Goal: Task Accomplishment & Management: Use online tool/utility

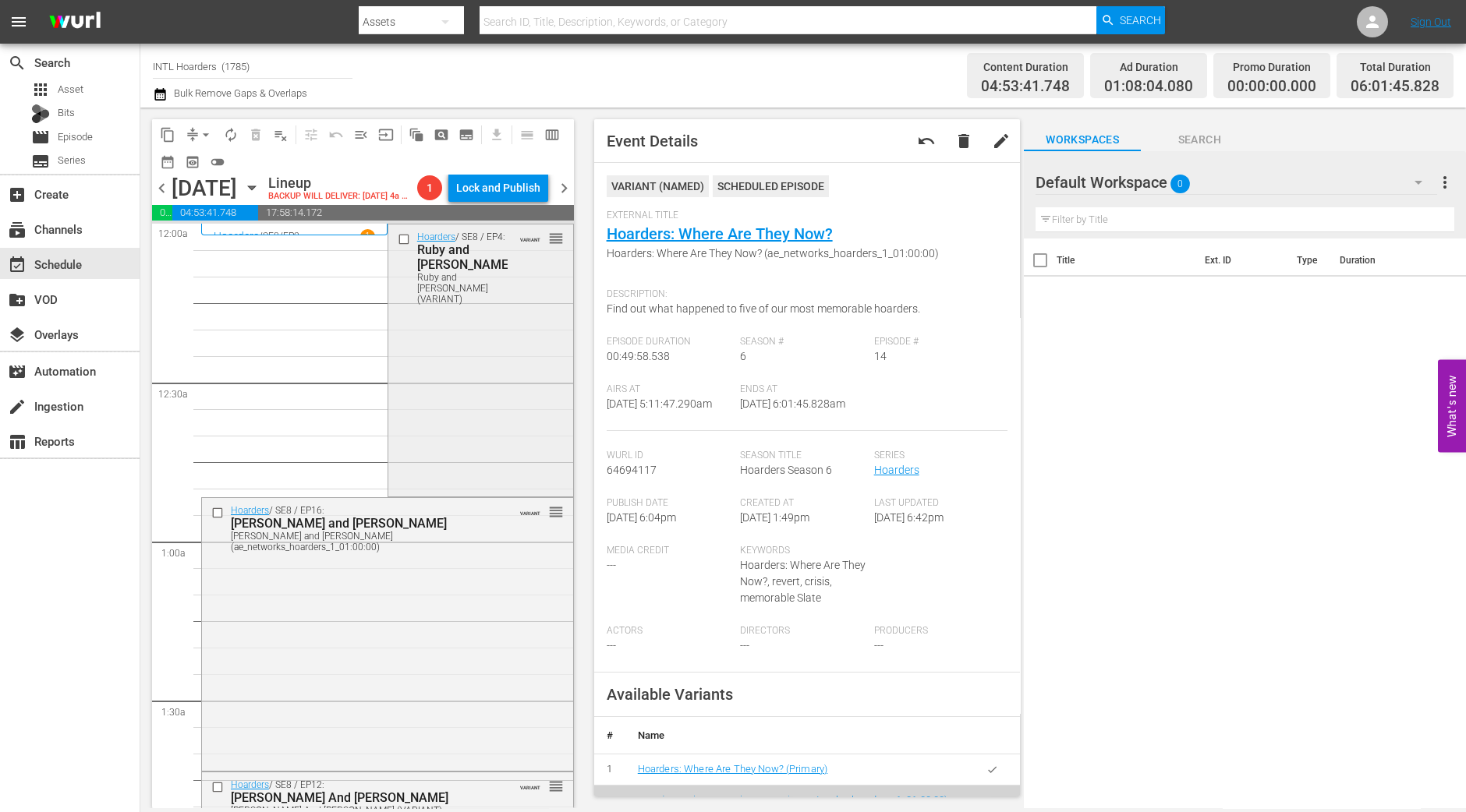
click at [531, 380] on div "Hoarders / SE8 / EP4: Ruby and Mary Ruby and Mary (VARIANT) VARIANT reorder" at bounding box center [480, 359] width 185 height 270
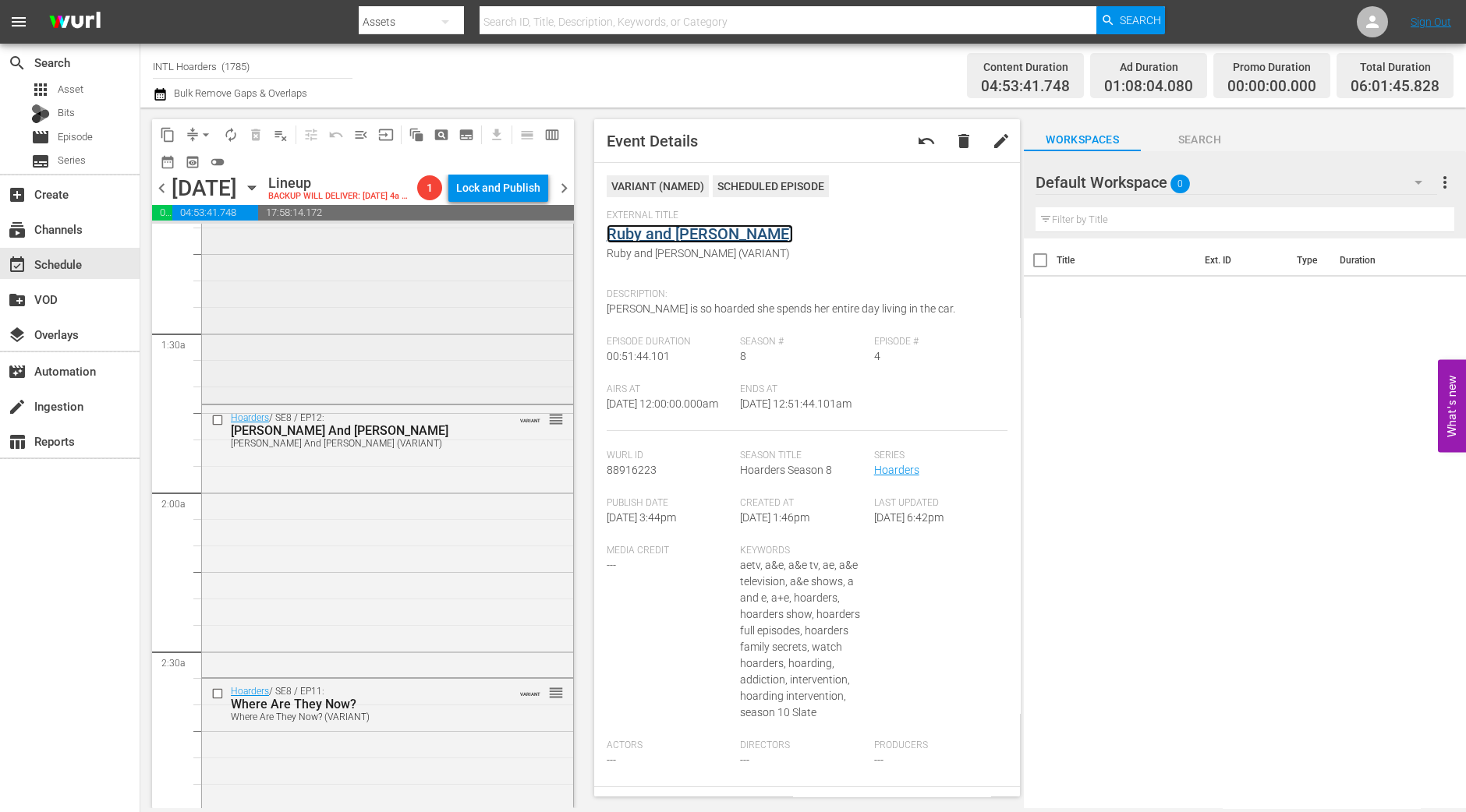
scroll to position [389, 0]
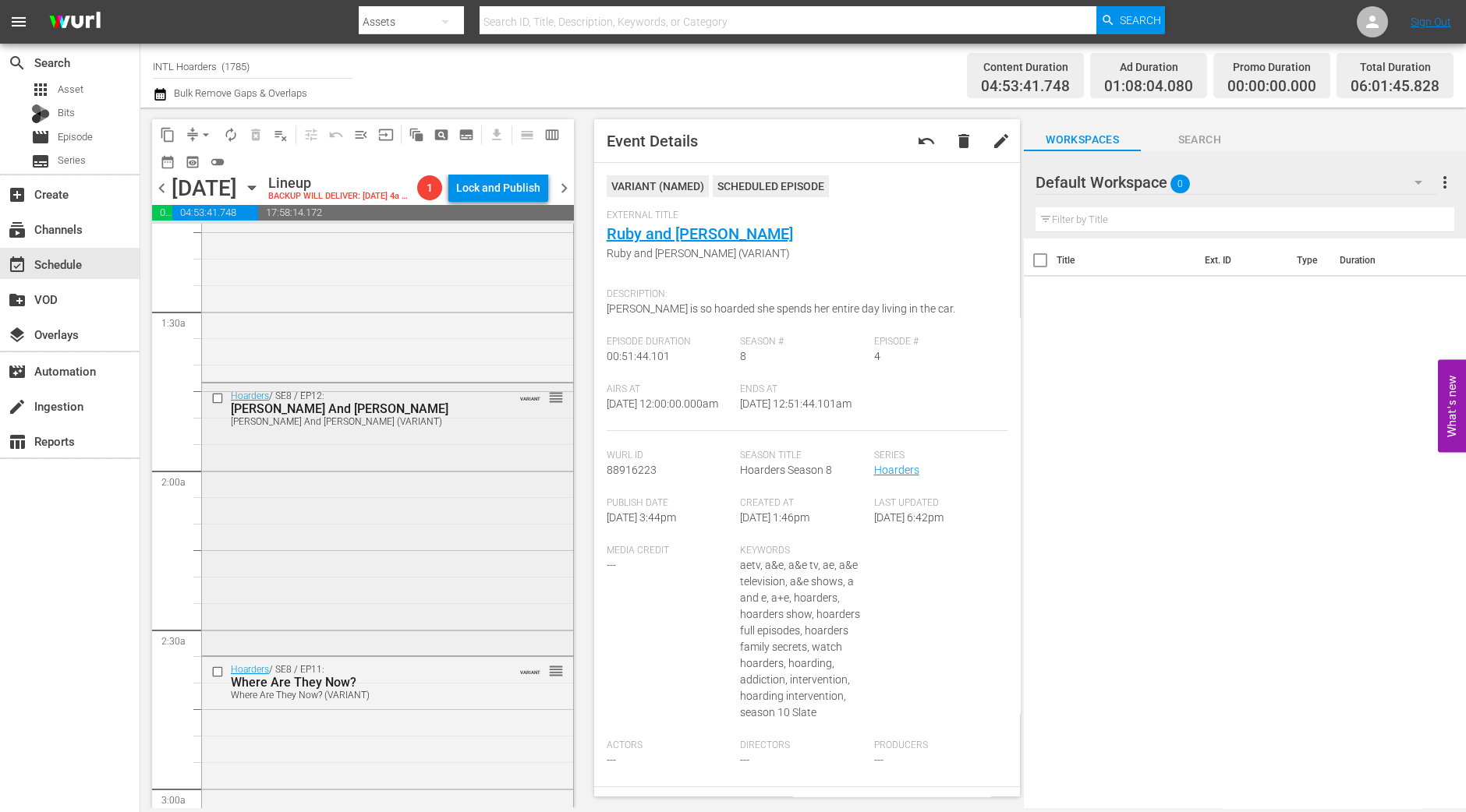
click at [448, 508] on div "Hoarders / SE8 / EP12: Sybil And Ron Sybil And Ron (VARIANT) VARIANT reorder" at bounding box center [387, 518] width 372 height 270
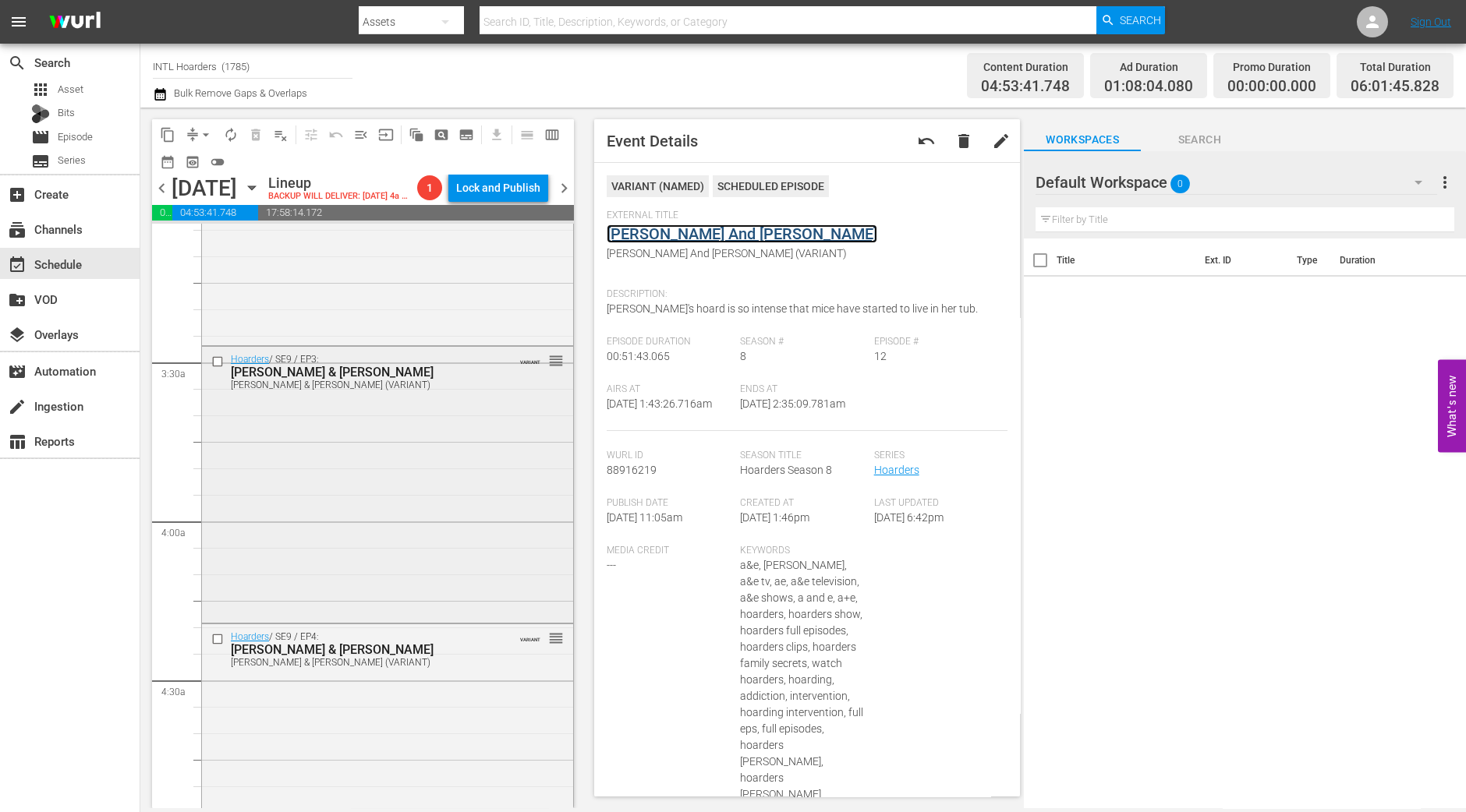
scroll to position [1559, 0]
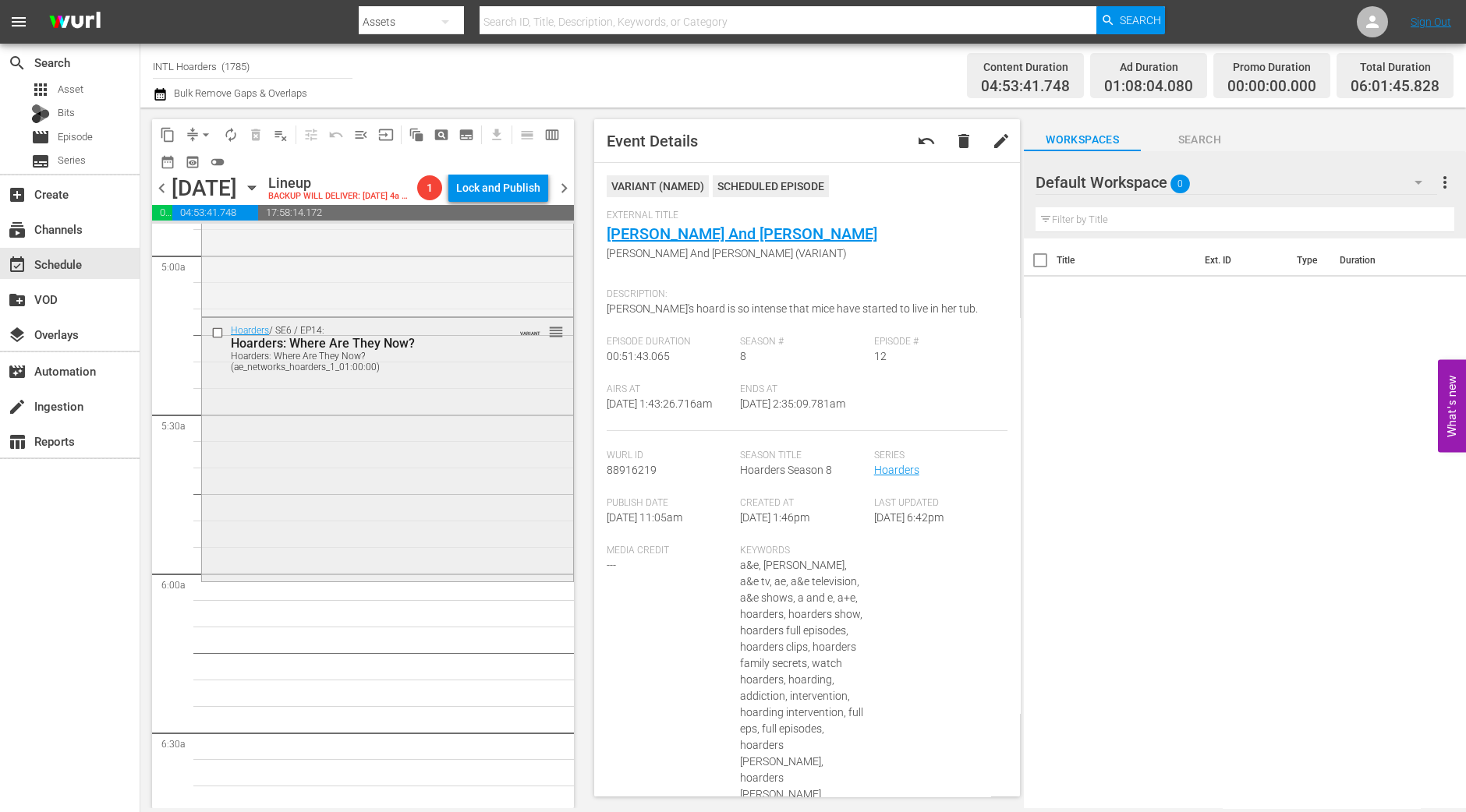
click at [356, 510] on div "Hoarders / SE6 / EP14: Hoarders: Where Are They Now? Hoarders: Where Are They N…" at bounding box center [387, 448] width 372 height 260
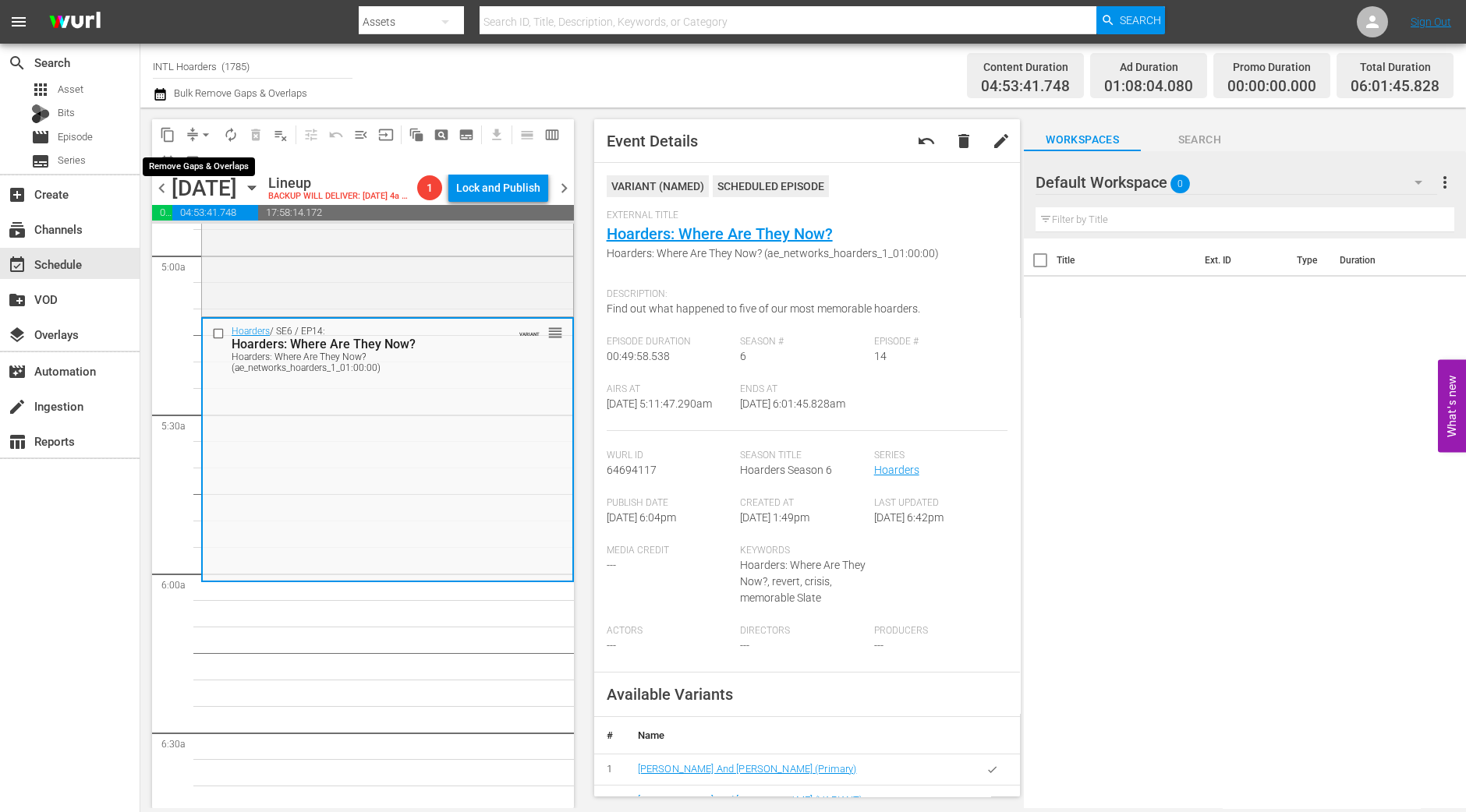
click at [201, 134] on span "arrow_drop_down" at bounding box center [205, 134] width 16 height 16
click at [195, 169] on li "Align to Midnight" at bounding box center [206, 165] width 164 height 26
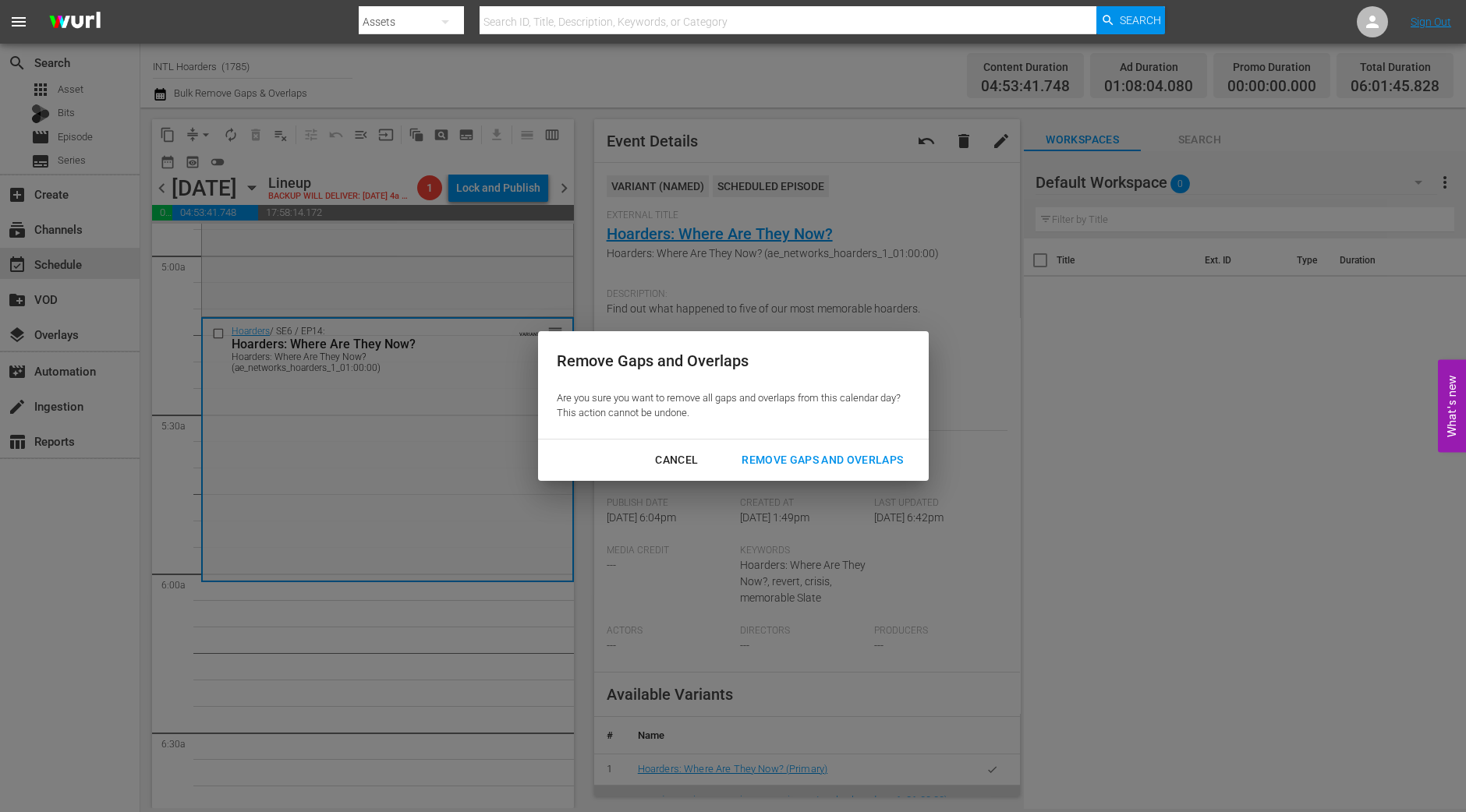
click at [789, 453] on div "Remove Gaps and Overlaps" at bounding box center [822, 460] width 186 height 19
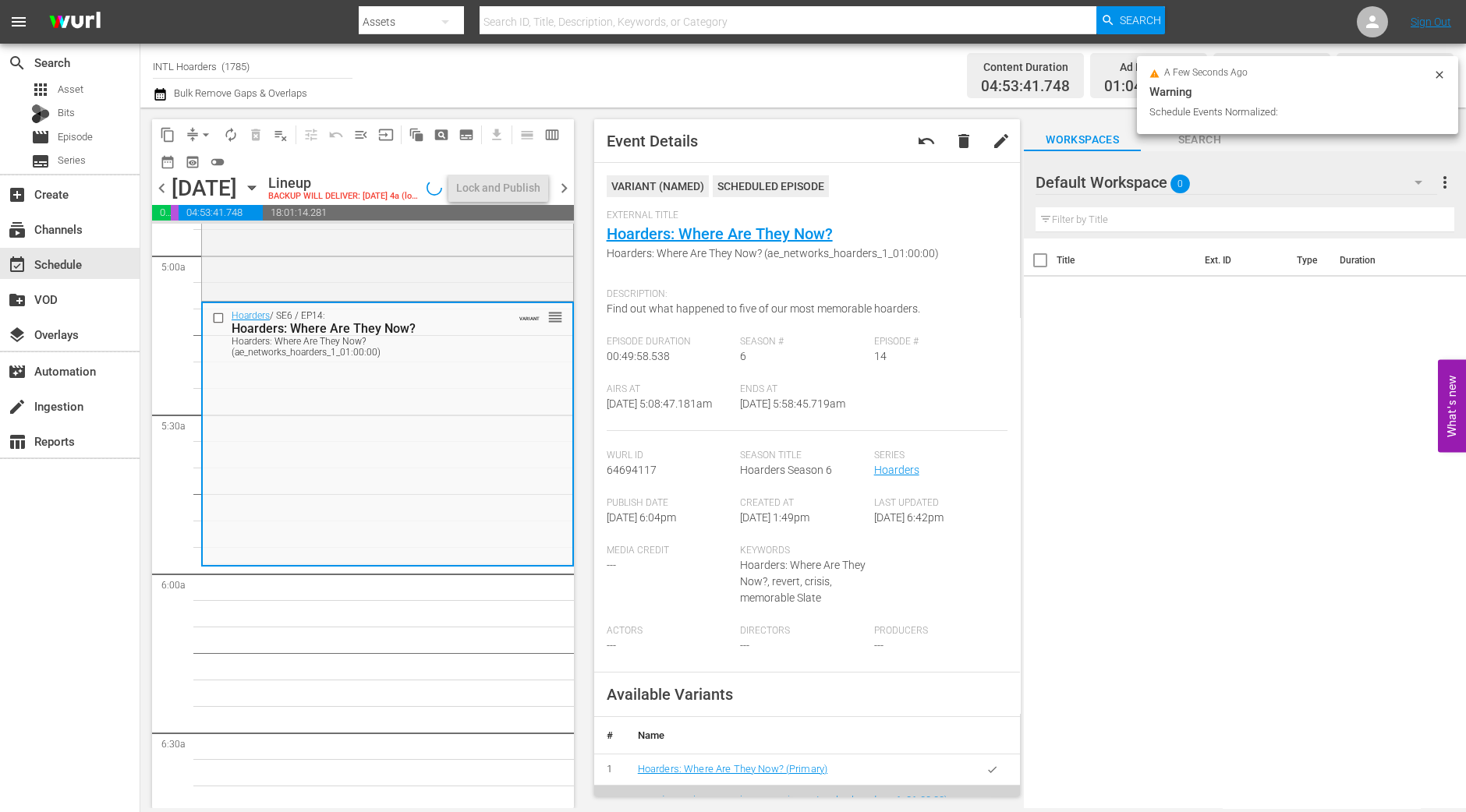
scroll to position [1532, 0]
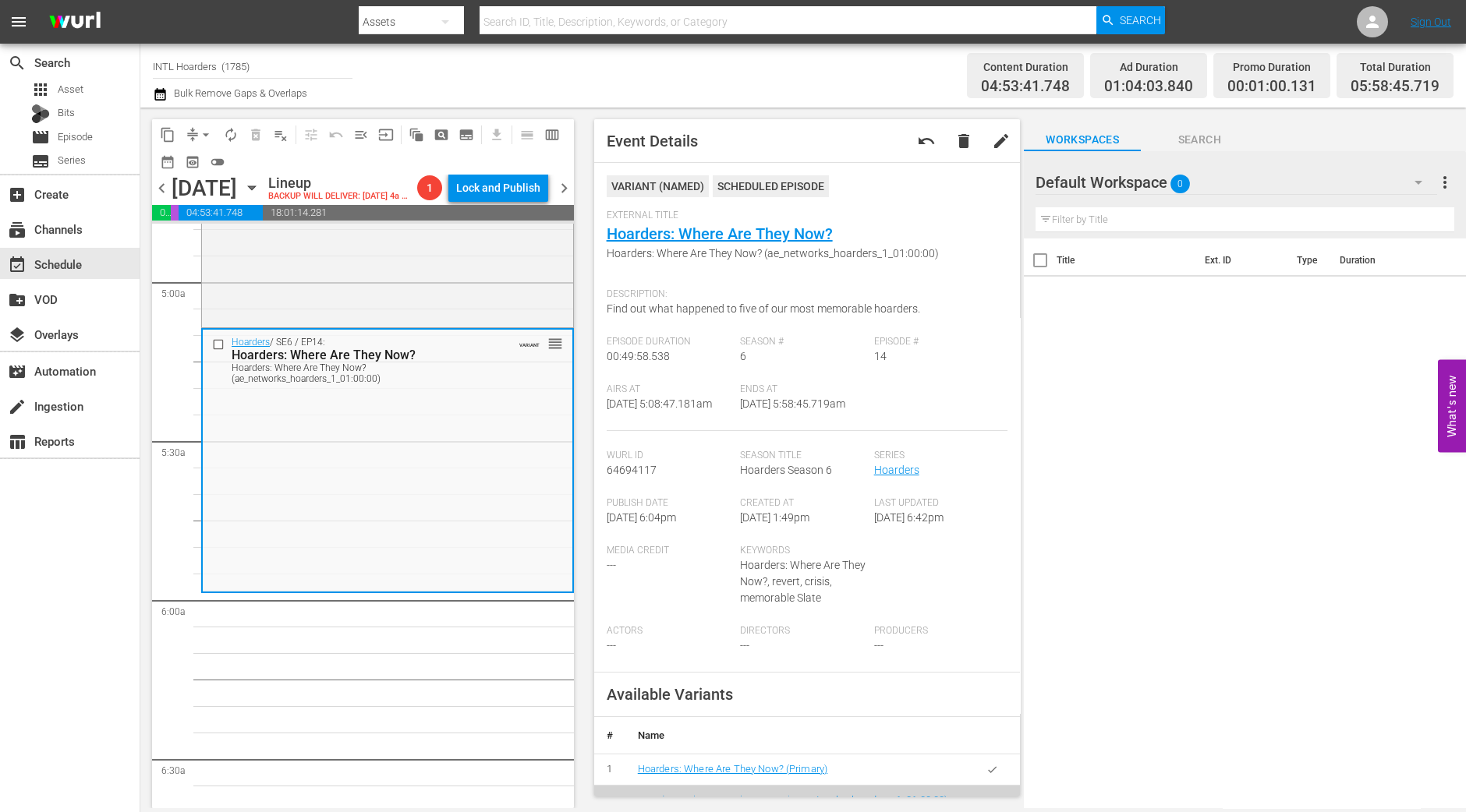
click at [201, 134] on span "arrow_drop_down" at bounding box center [205, 134] width 16 height 16
click at [199, 161] on li "Align to Midnight" at bounding box center [206, 165] width 164 height 26
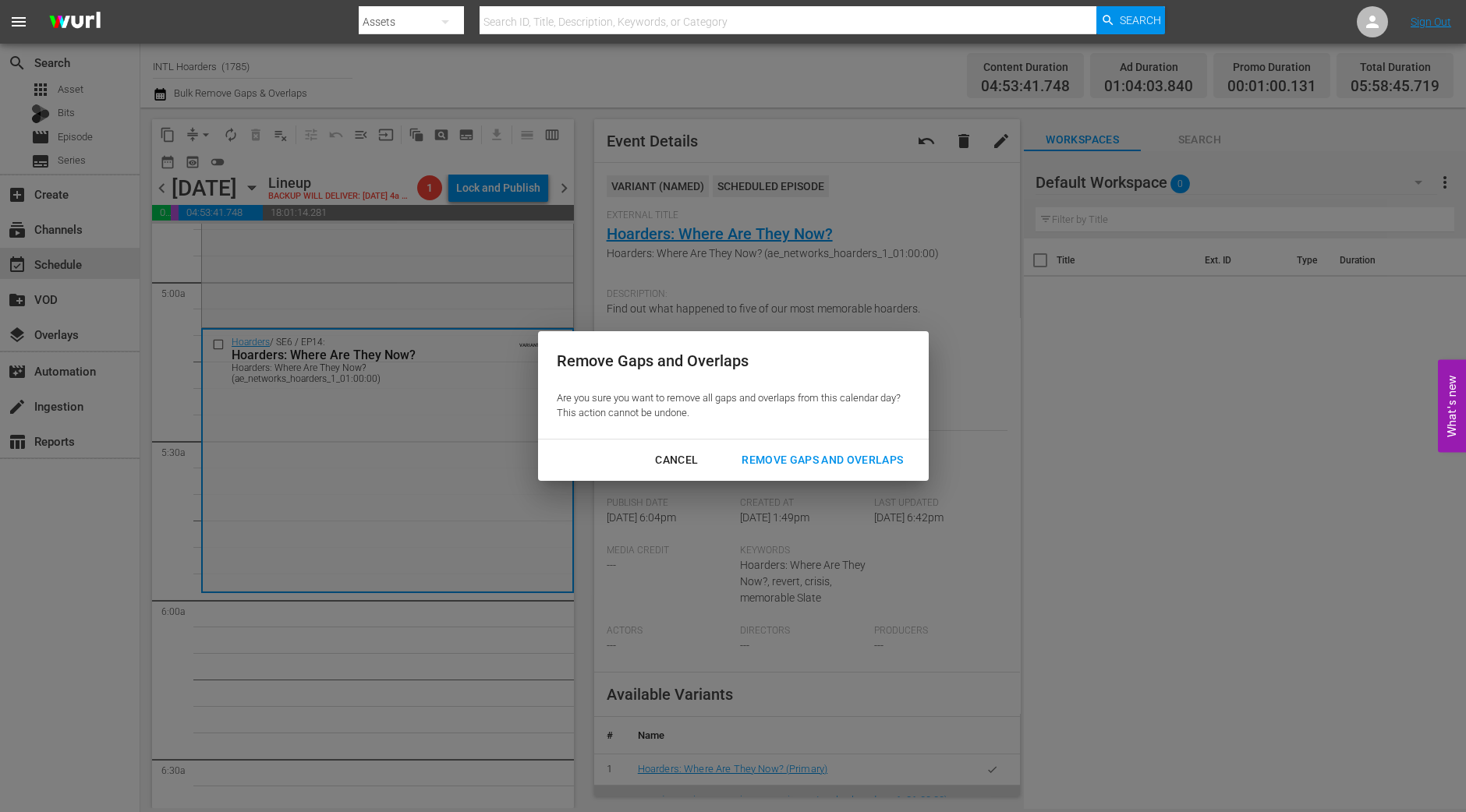
click at [823, 451] on div "Remove Gaps and Overlaps" at bounding box center [822, 460] width 186 height 19
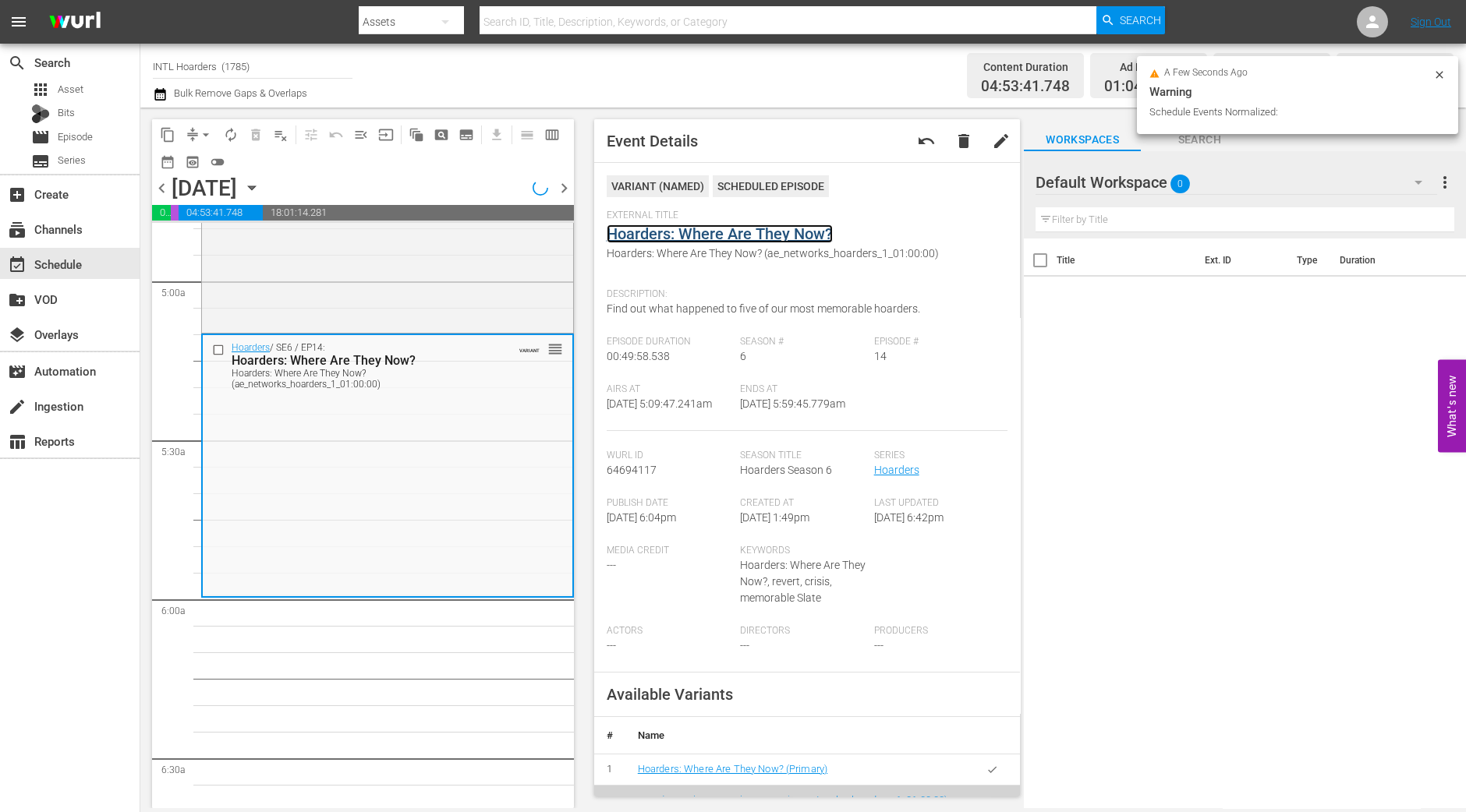
scroll to position [1559, 0]
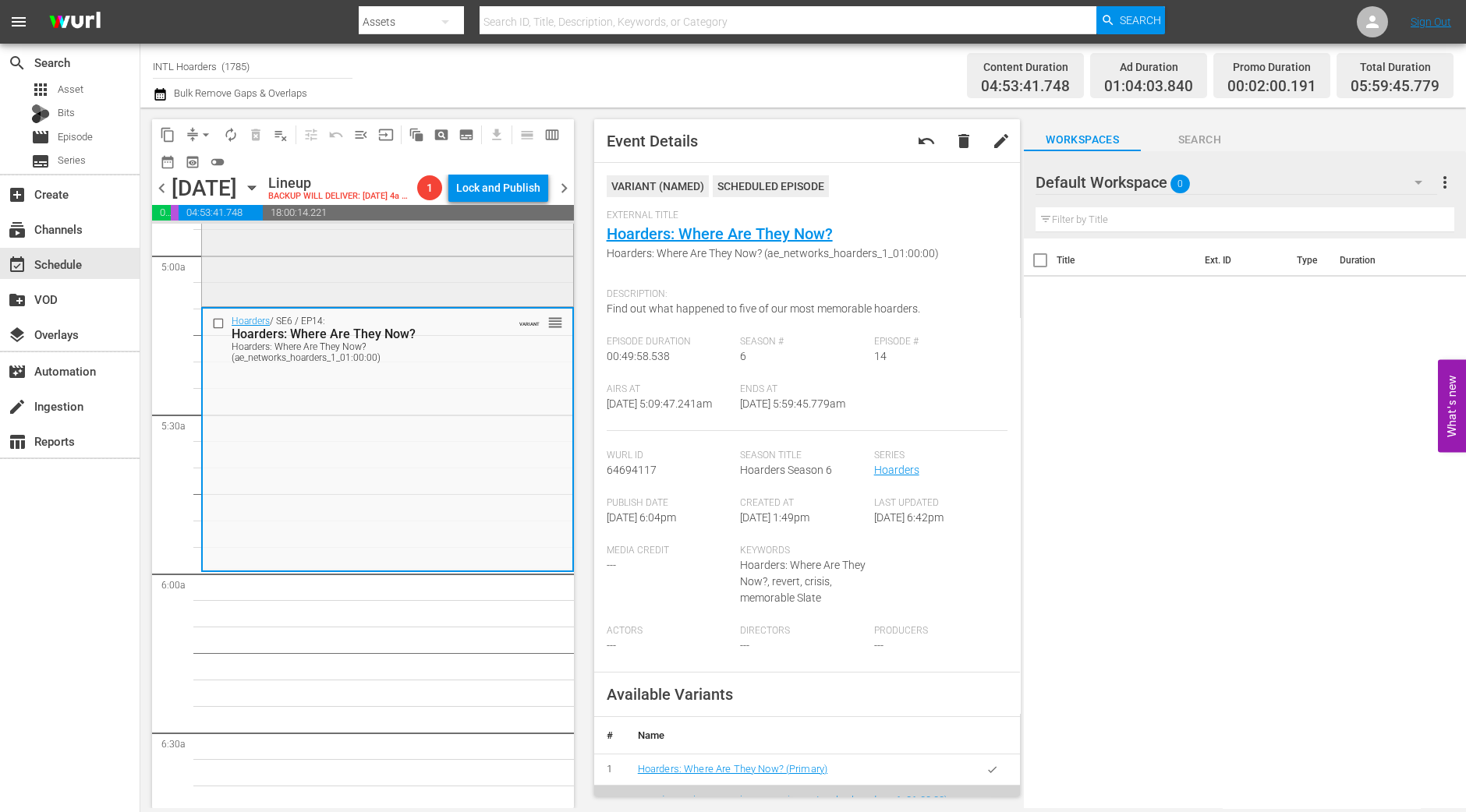
click at [357, 300] on div "Hoarders / SE9 / EP4: Linda & Kerry Linda & Kerry (VARIANT) VARIANT reorder" at bounding box center [387, 166] width 372 height 273
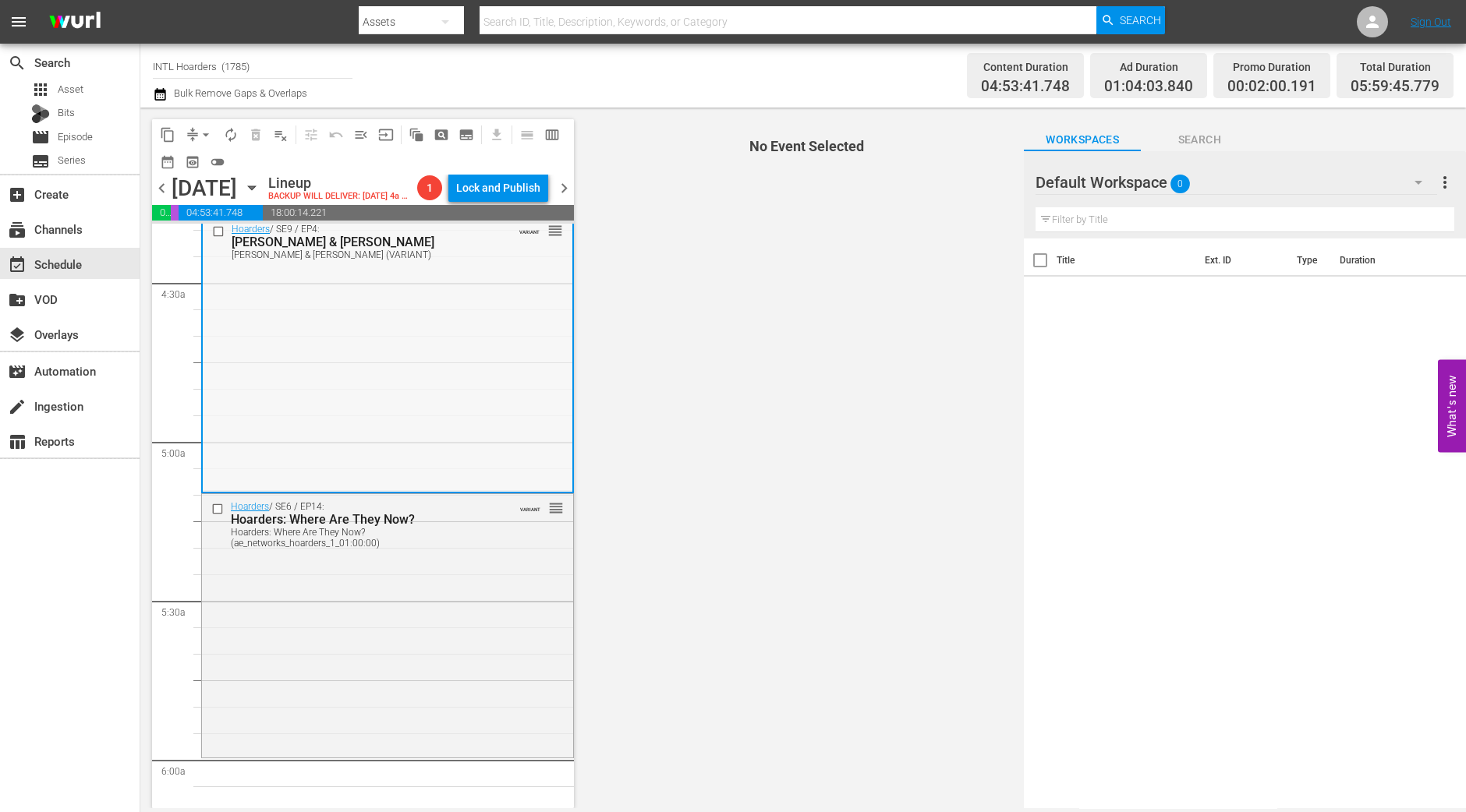
scroll to position [1364, 0]
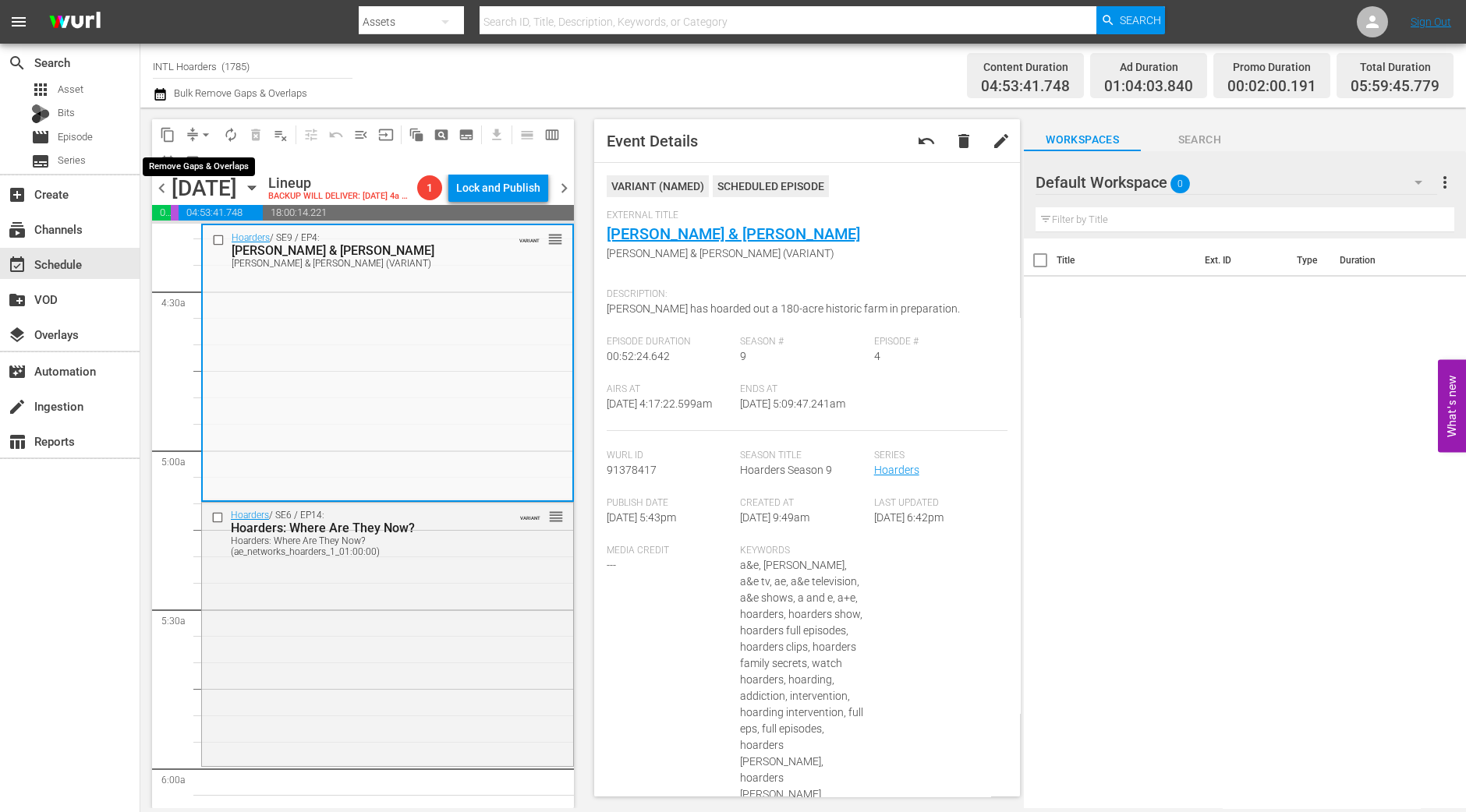
click at [199, 133] on span "arrow_drop_down" at bounding box center [205, 134] width 16 height 16
click at [196, 149] on ul "Align to Midnight Align to First Episode Align to End of Previous Day" at bounding box center [206, 191] width 164 height 89
click at [195, 158] on li "Align to Midnight" at bounding box center [206, 165] width 164 height 26
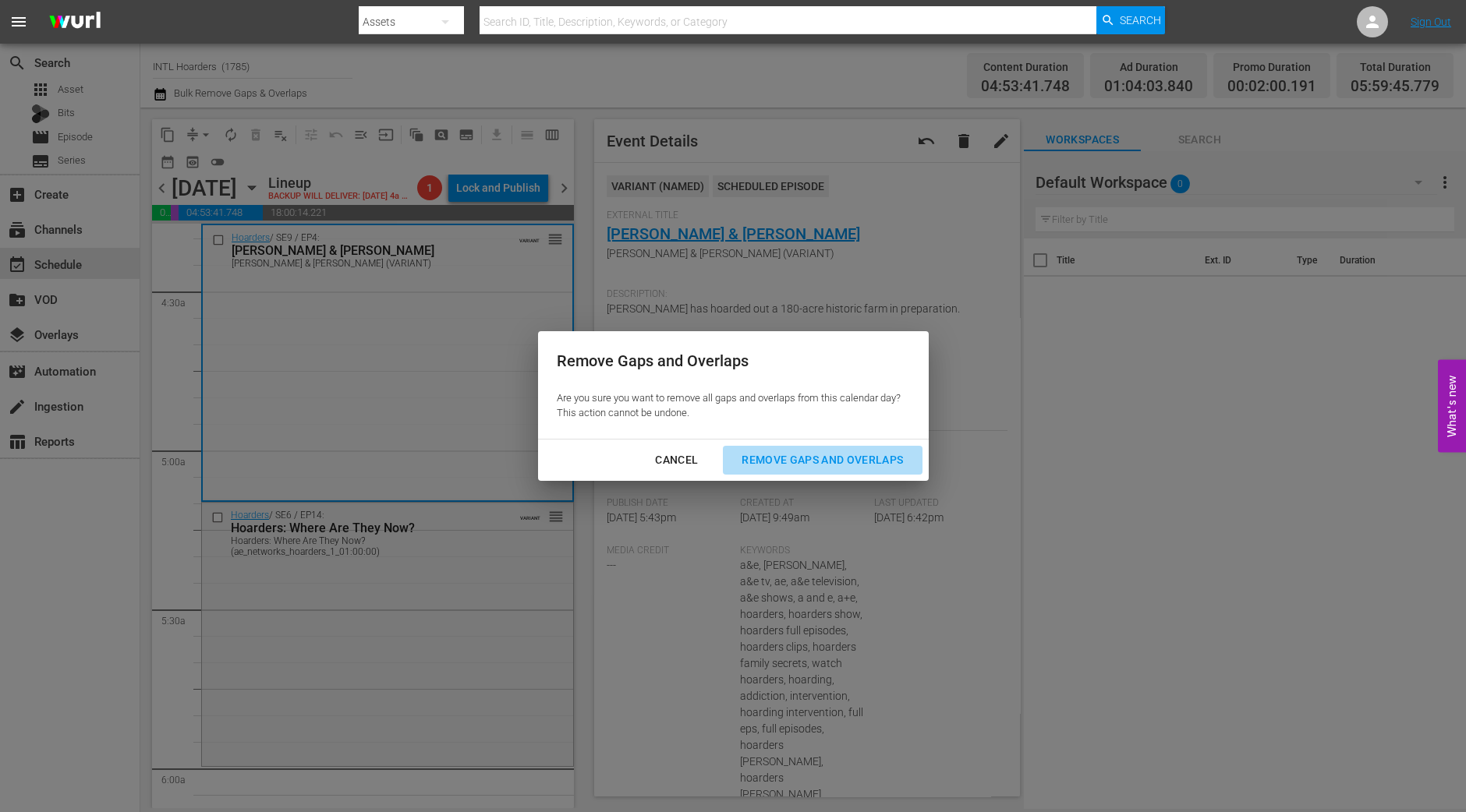
click at [867, 465] on div "Remove Gaps and Overlaps" at bounding box center [822, 460] width 186 height 19
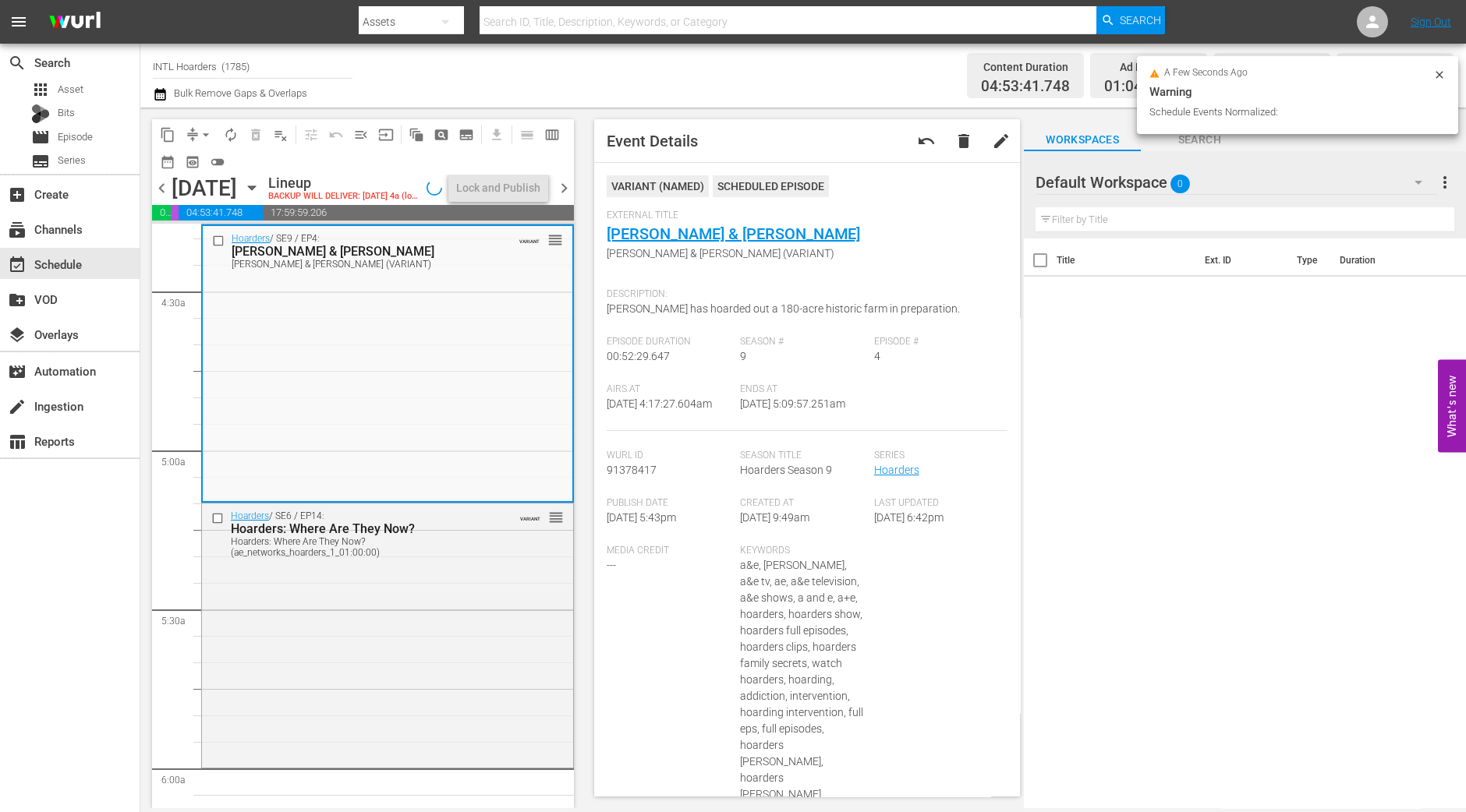
scroll to position [1364, 0]
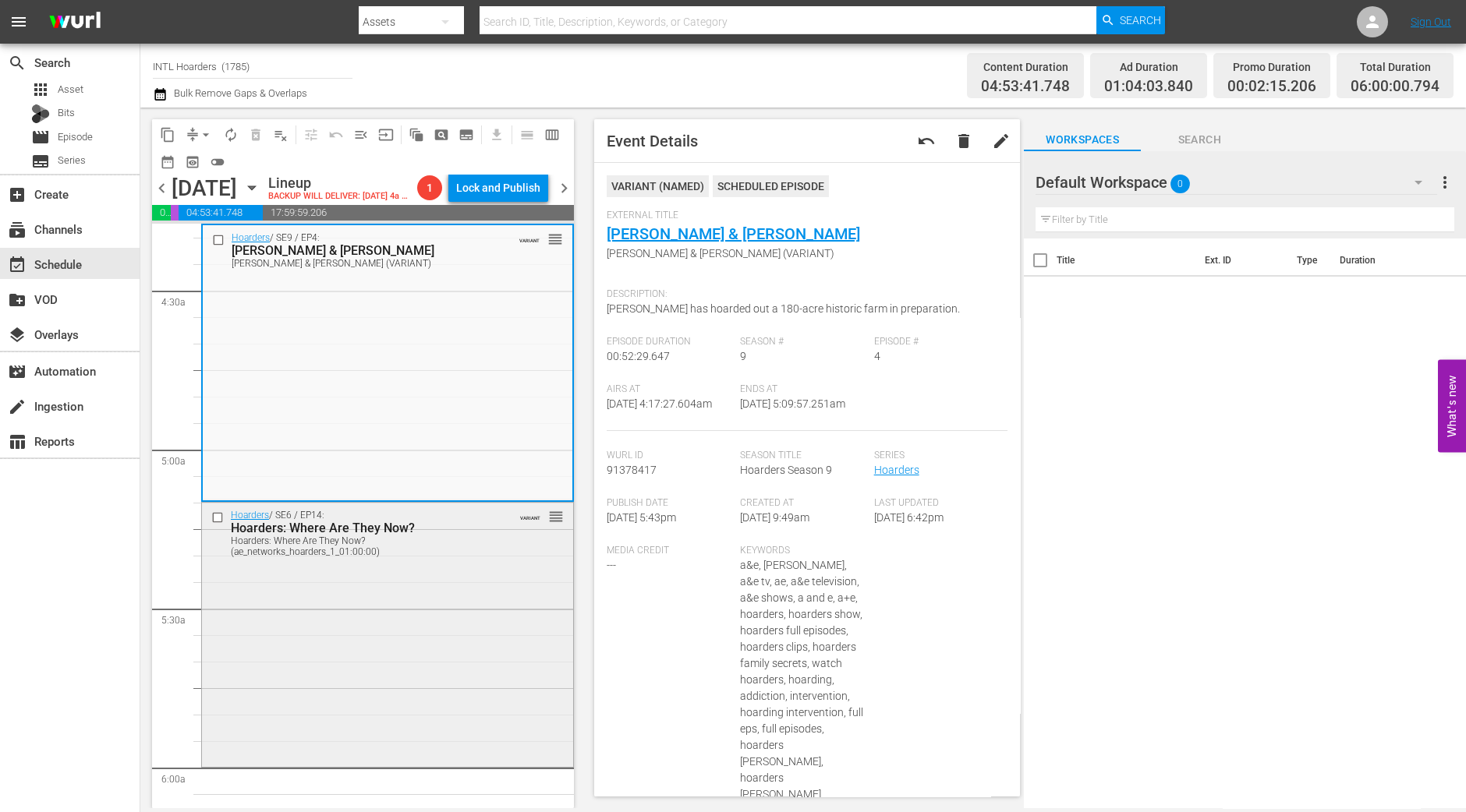
click at [485, 705] on div "Hoarders / SE6 / EP14: Hoarders: Where Are They Now? Hoarders: Where Are They N…" at bounding box center [387, 633] width 372 height 260
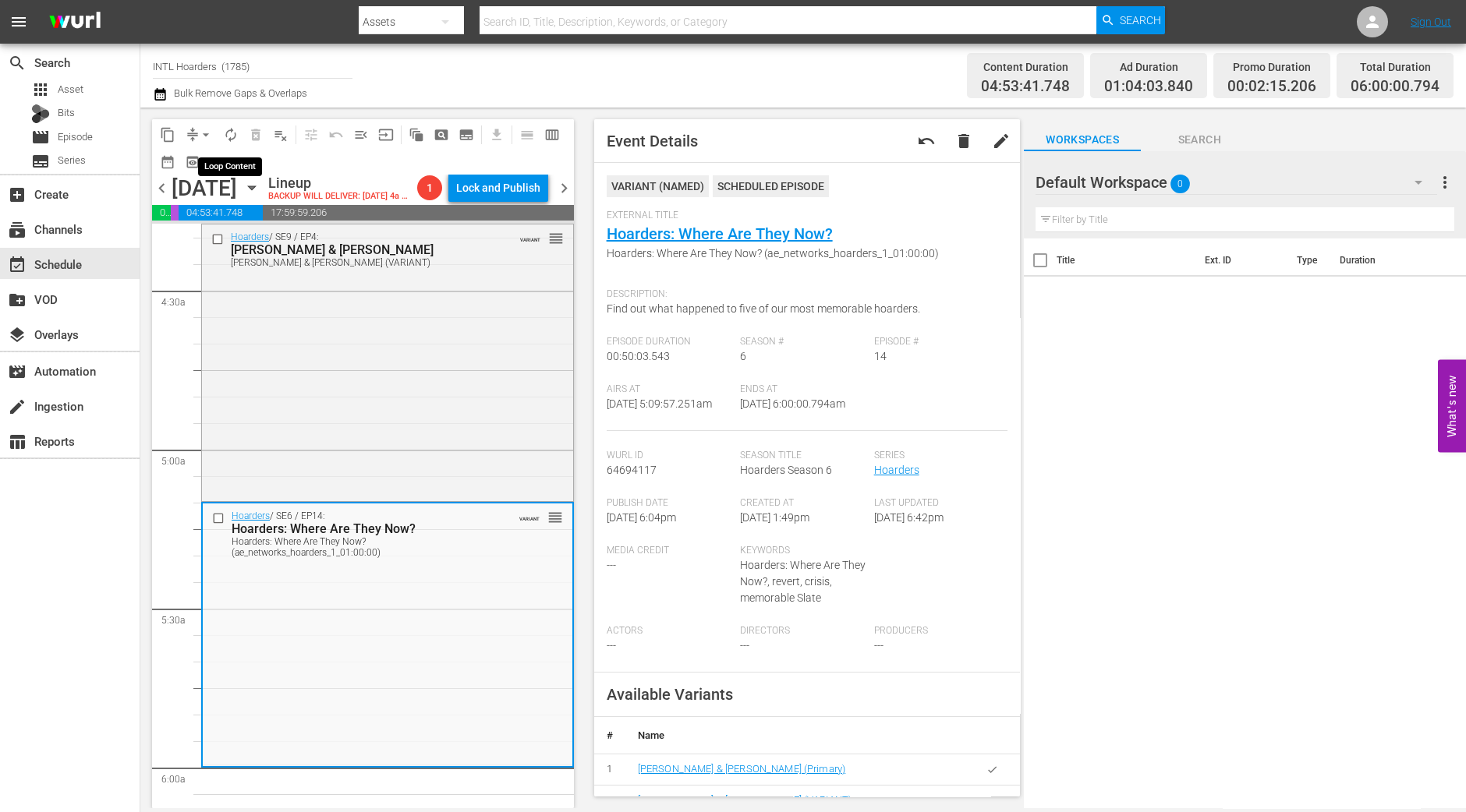
click at [224, 130] on span "autorenew_outlined" at bounding box center [230, 134] width 16 height 16
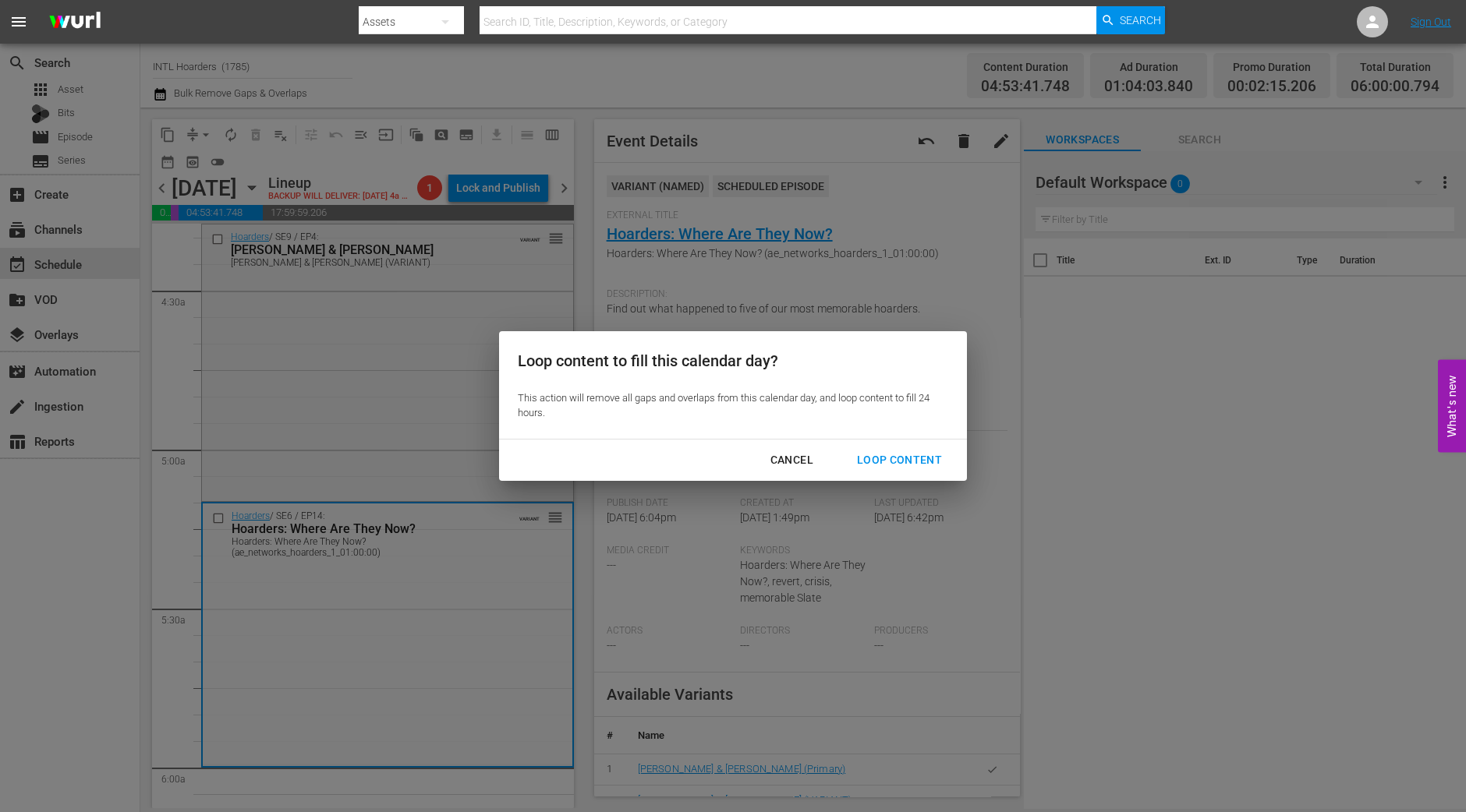
click at [931, 457] on div "Loop Content" at bounding box center [900, 460] width 110 height 19
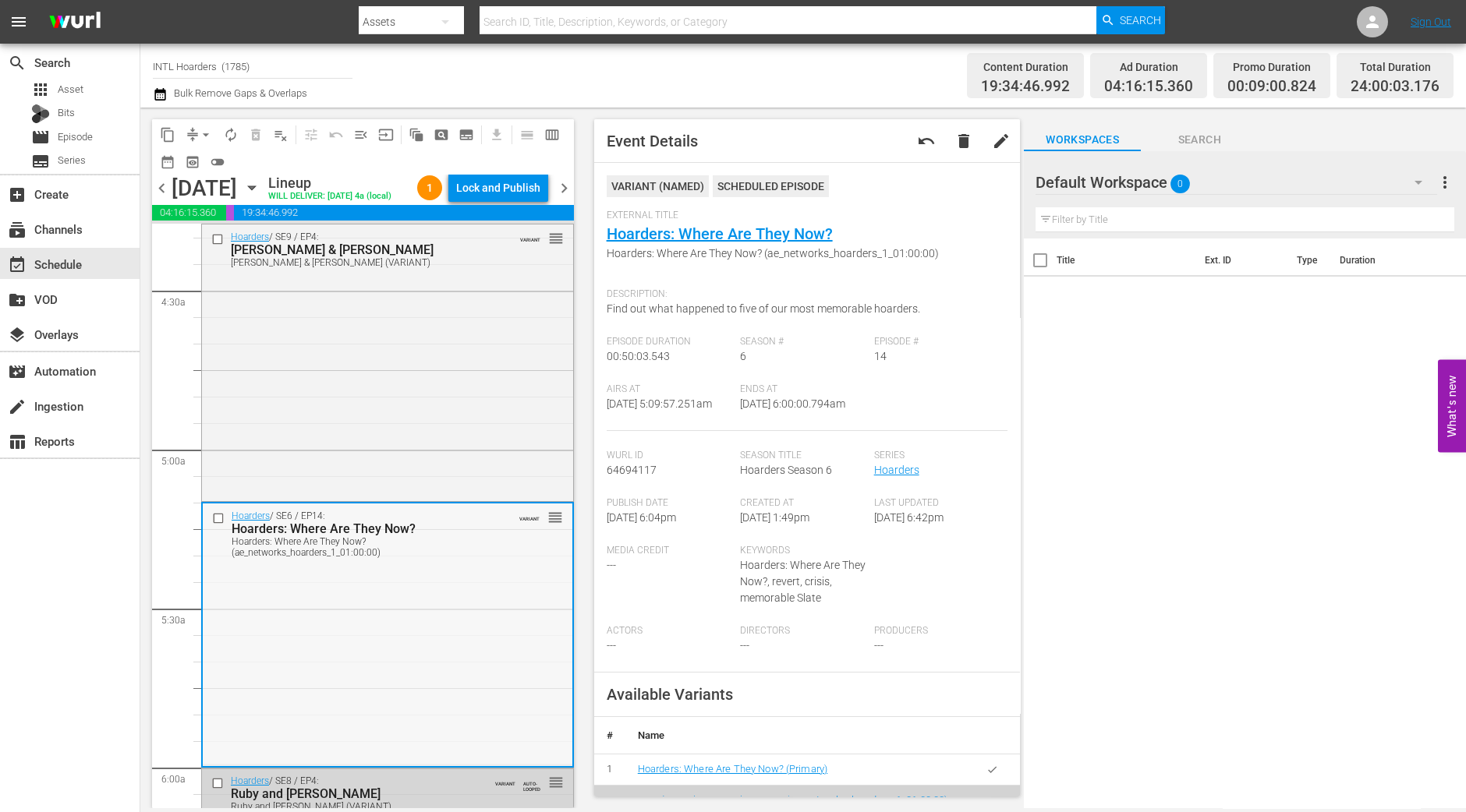
scroll to position [1852, 0]
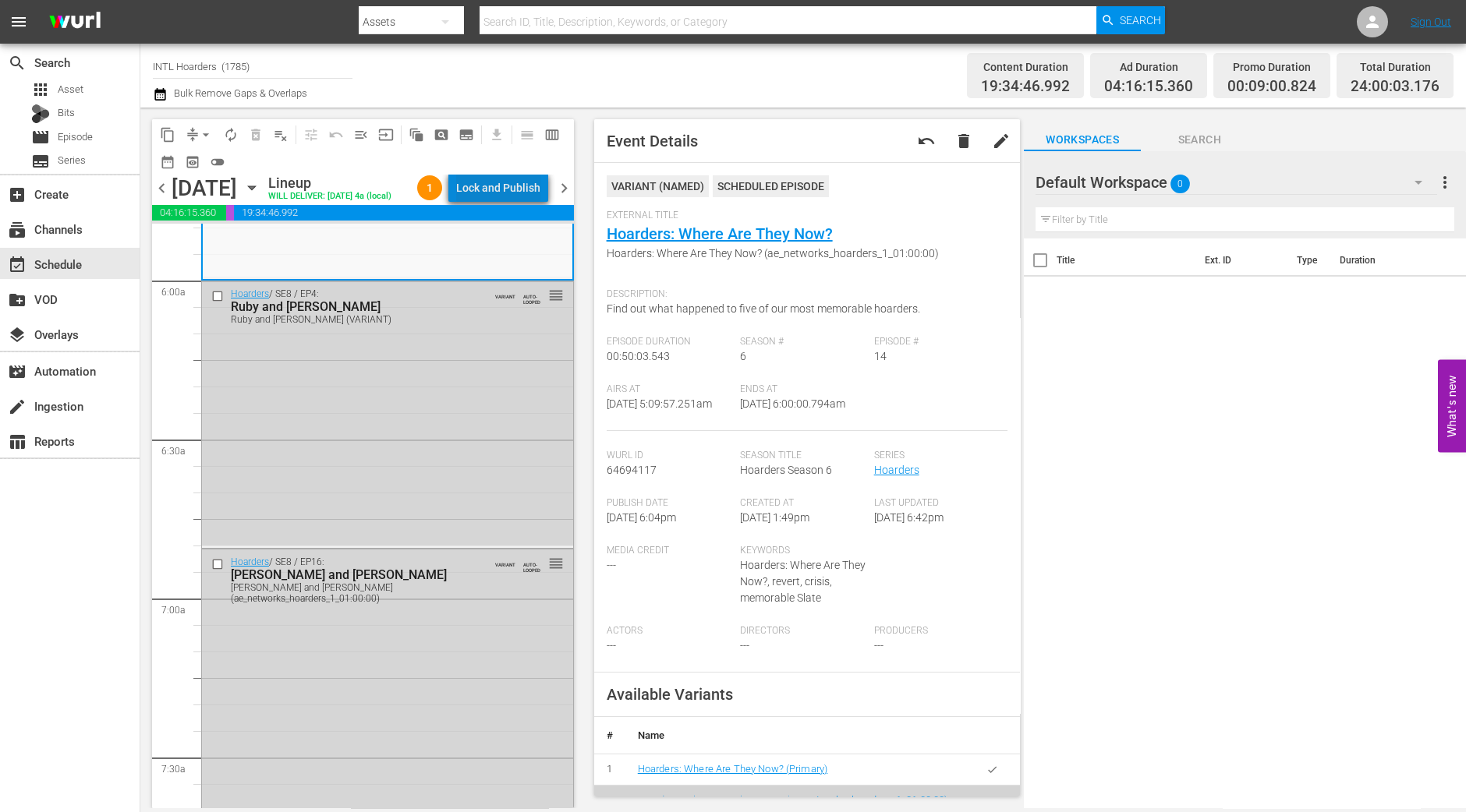
click at [523, 189] on div "Lock and Publish" at bounding box center [498, 188] width 84 height 28
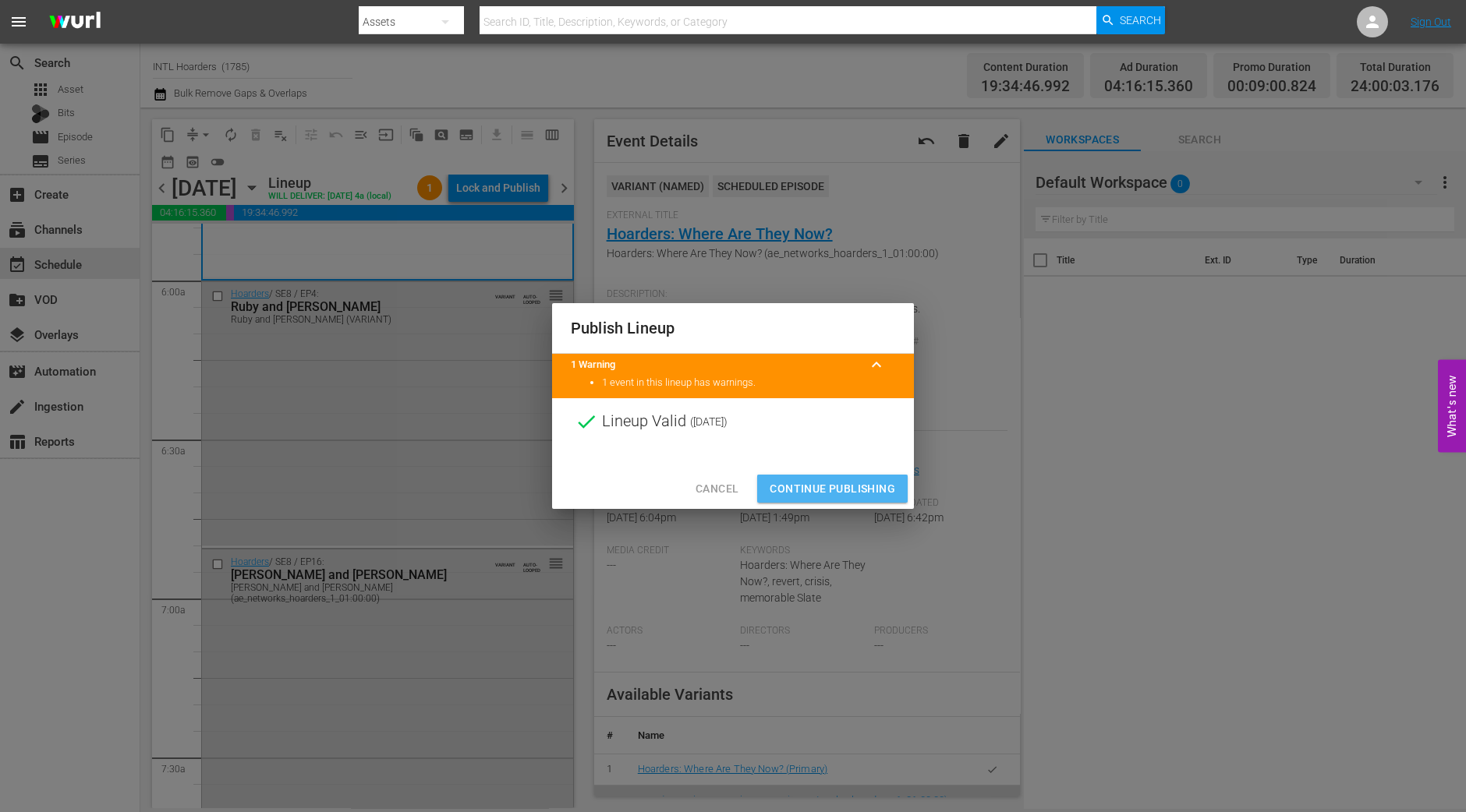
click at [830, 477] on button "Continue Publishing" at bounding box center [832, 489] width 150 height 29
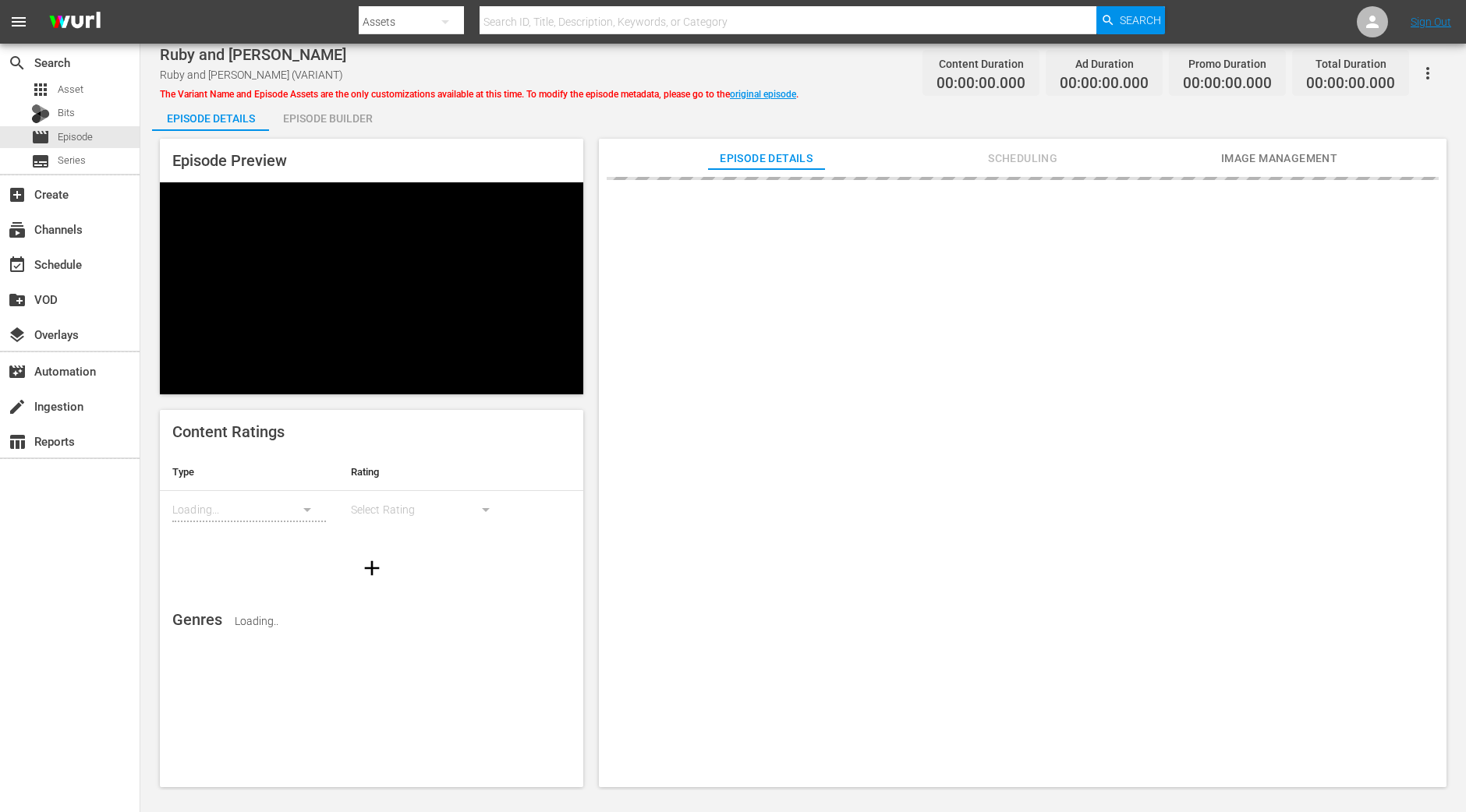
click at [319, 113] on div "Episode Builder" at bounding box center [327, 119] width 117 height 38
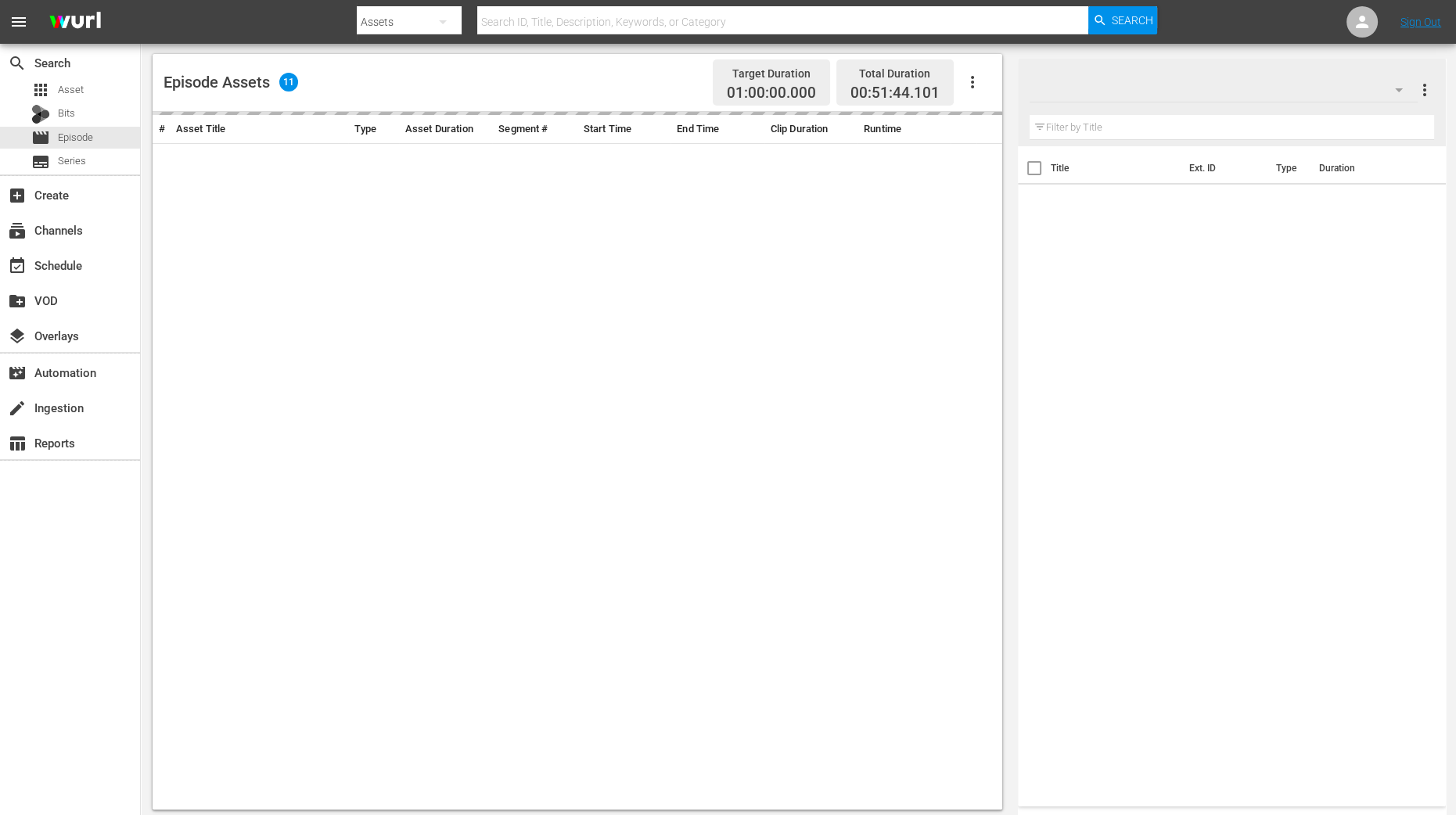
scroll to position [372, 0]
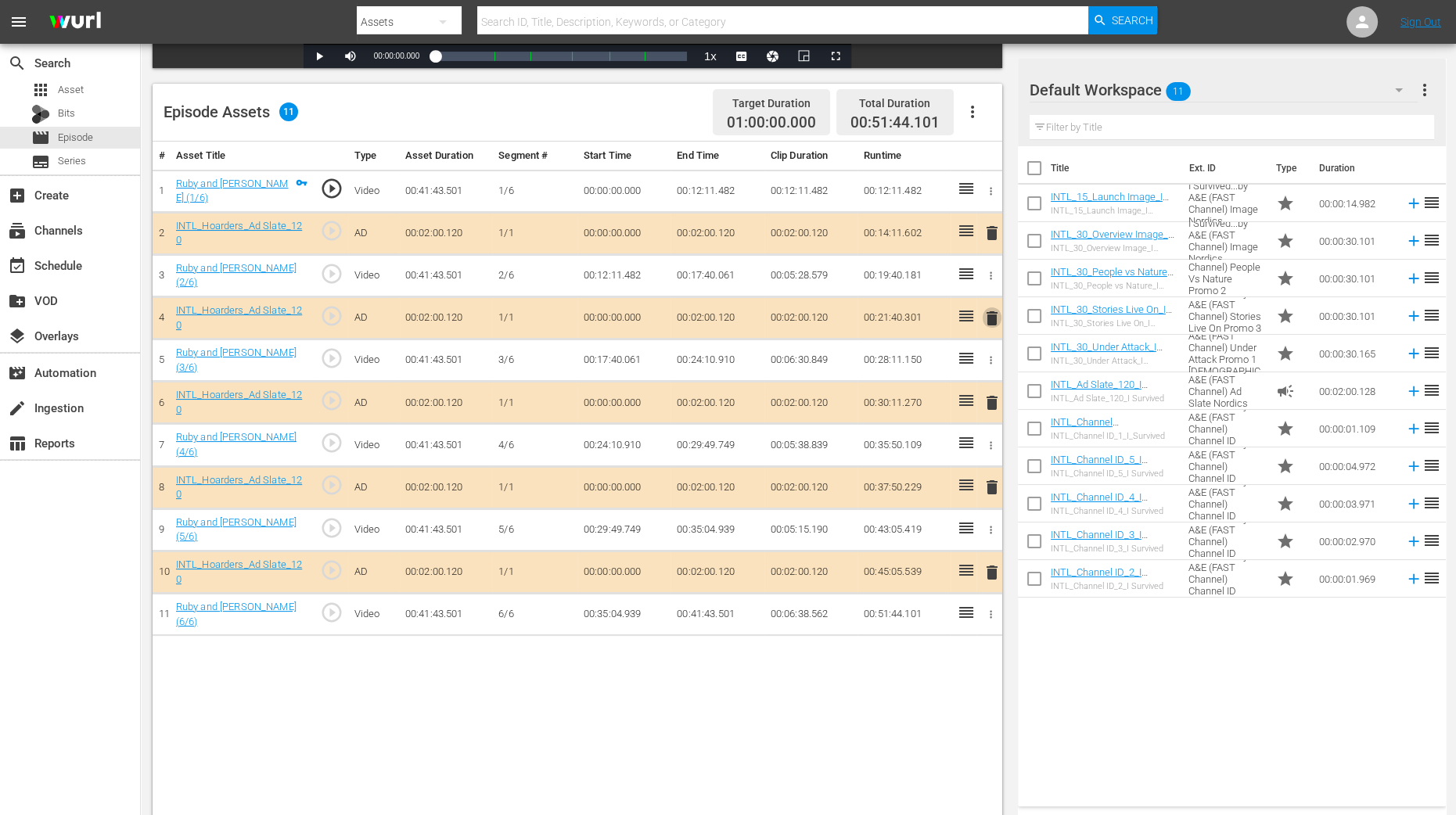
click at [995, 316] on span "delete" at bounding box center [991, 318] width 18 height 18
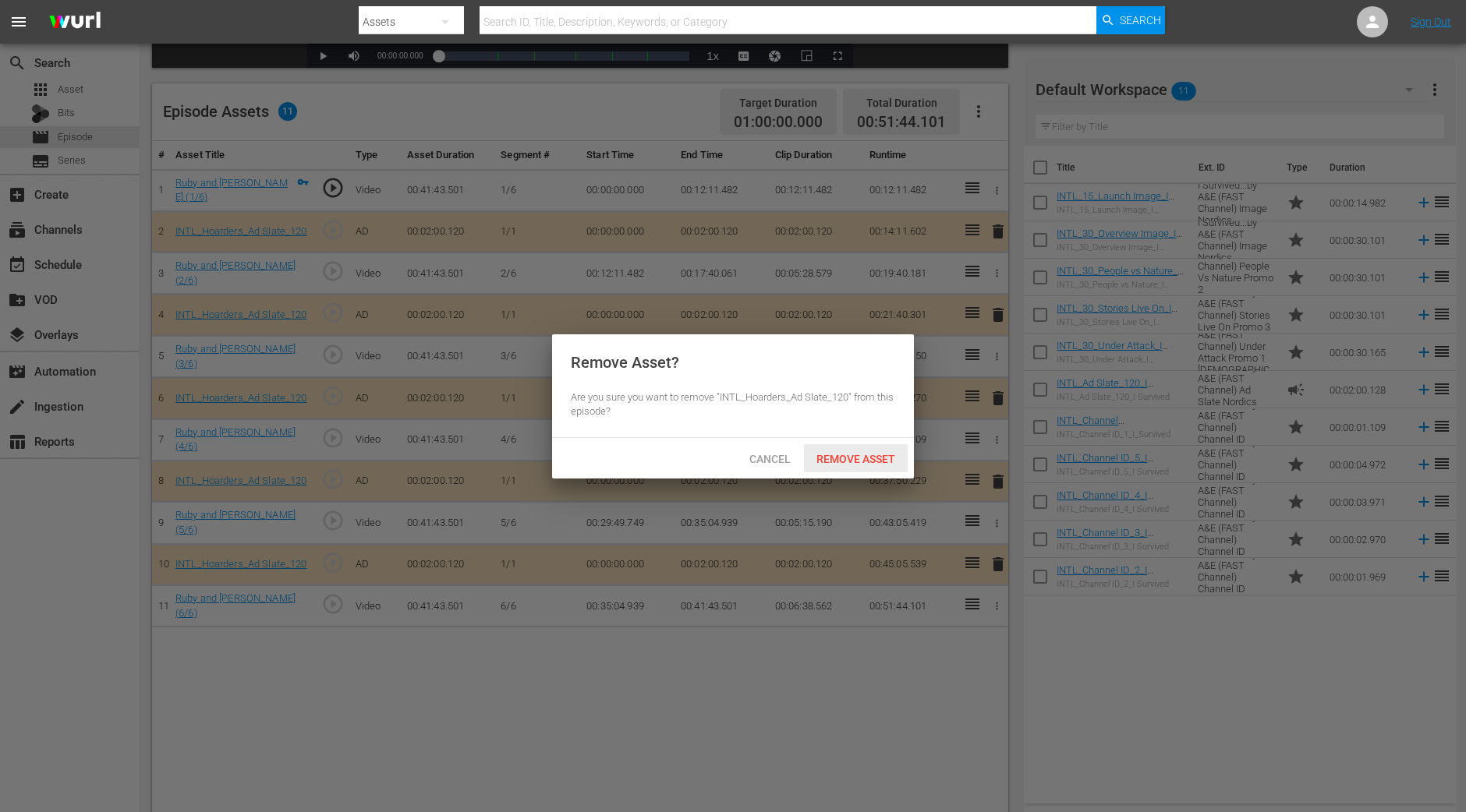
click at [830, 446] on div "Remove Asset" at bounding box center [856, 459] width 104 height 29
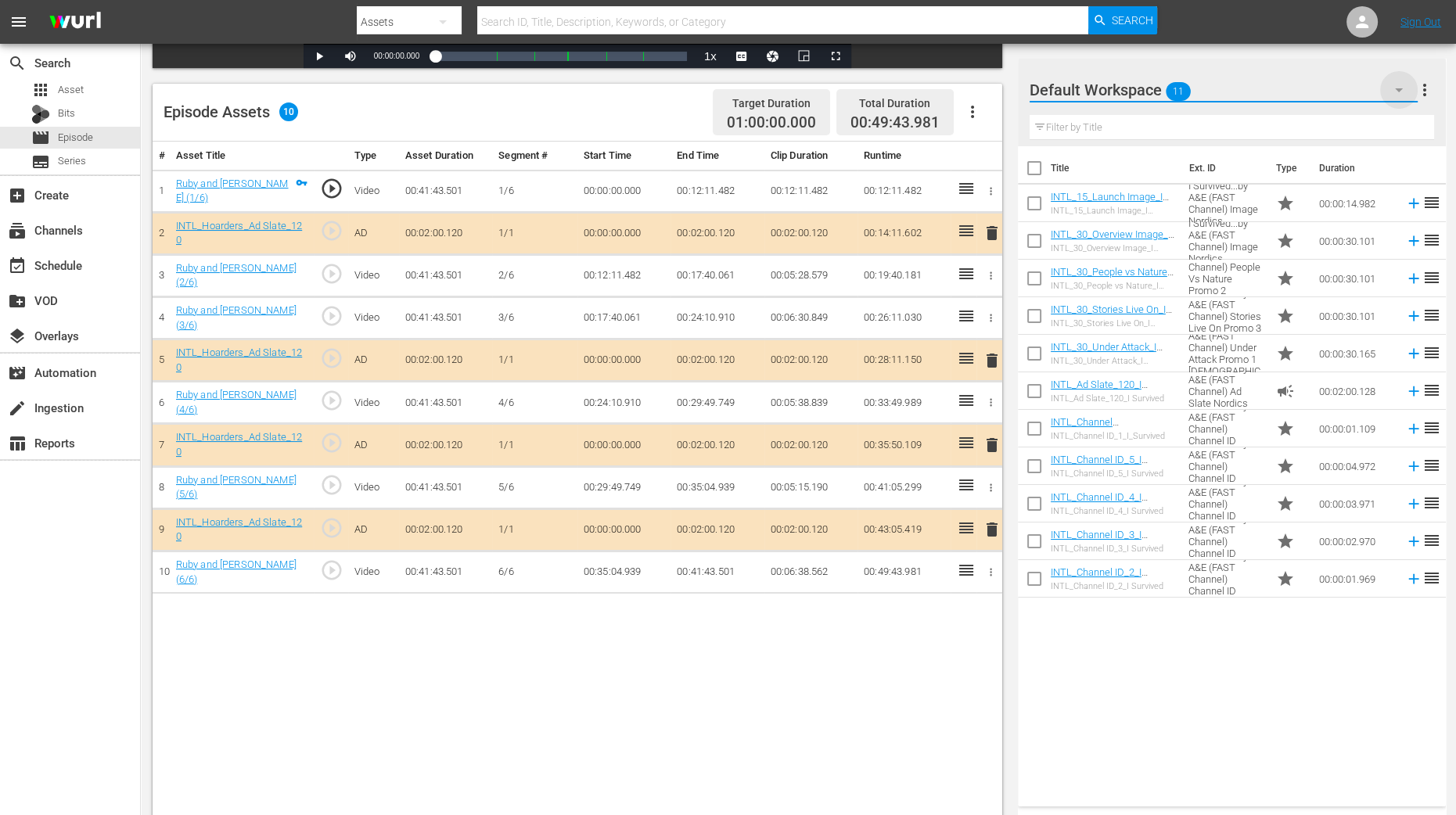
click at [1176, 91] on icon "button" at bounding box center [1398, 90] width 18 height 18
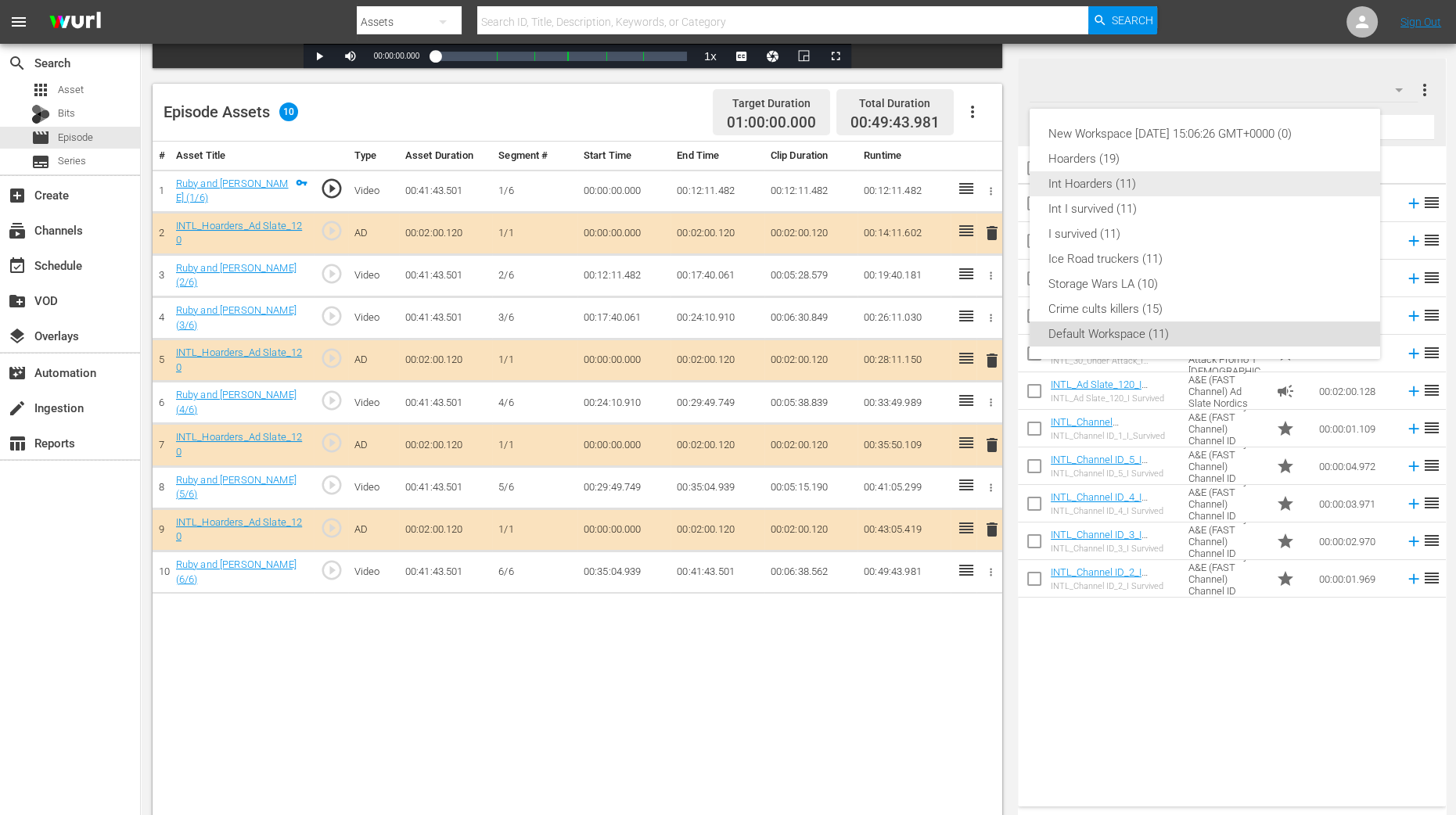
click at [1176, 190] on div "Int Hoarders (11)" at bounding box center [1205, 184] width 313 height 25
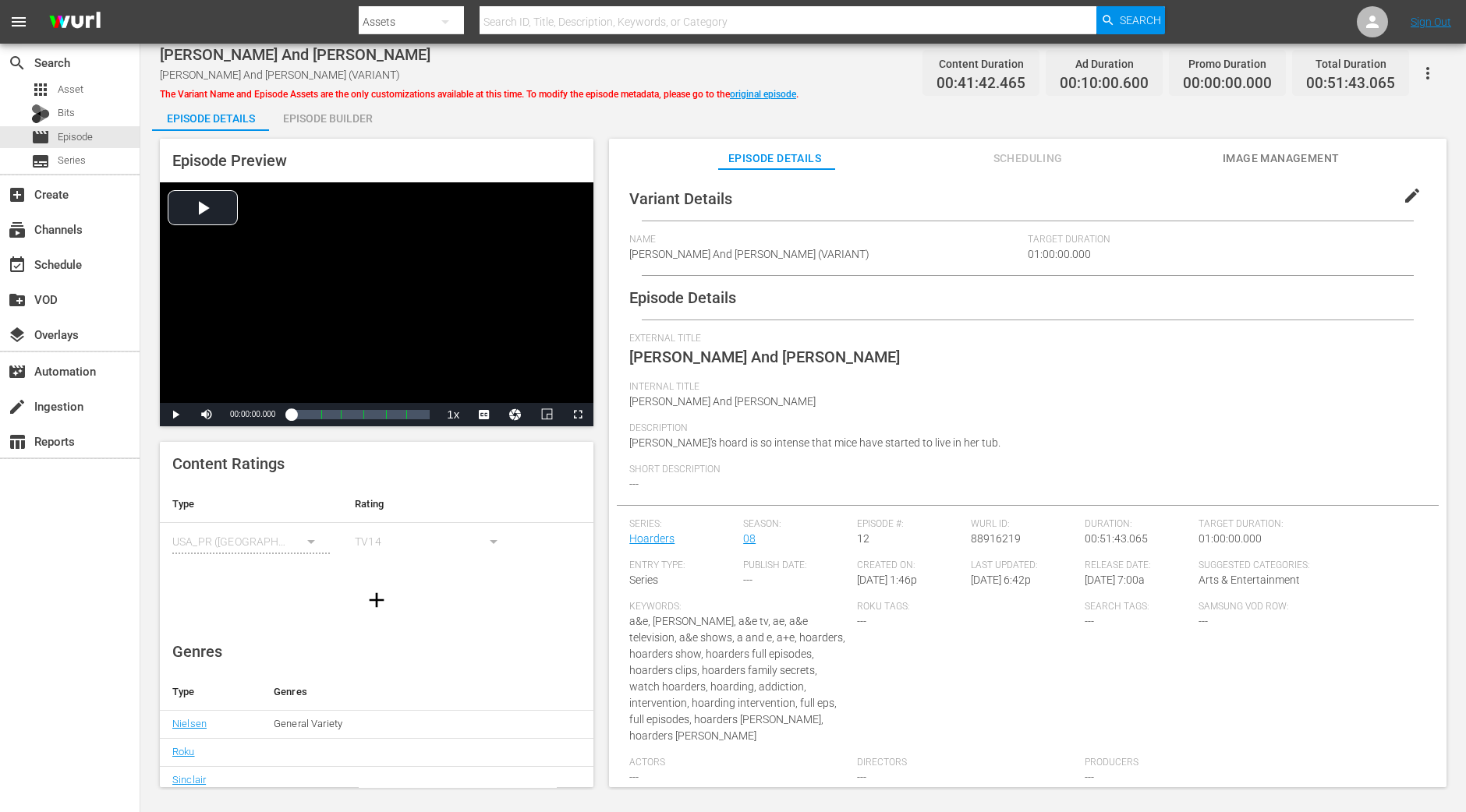
click at [325, 122] on div "Episode Builder" at bounding box center [327, 119] width 117 height 38
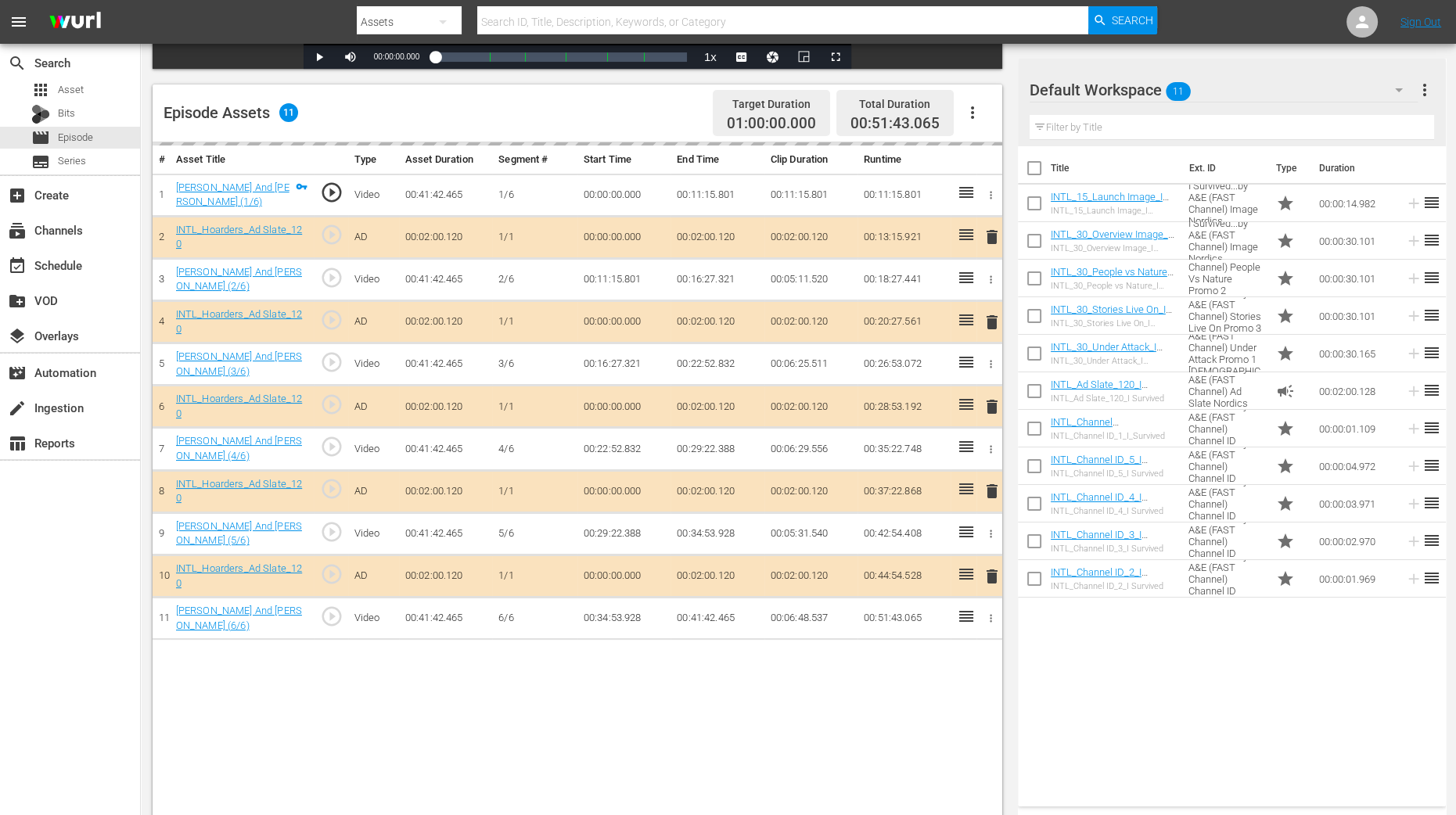
scroll to position [407, 0]
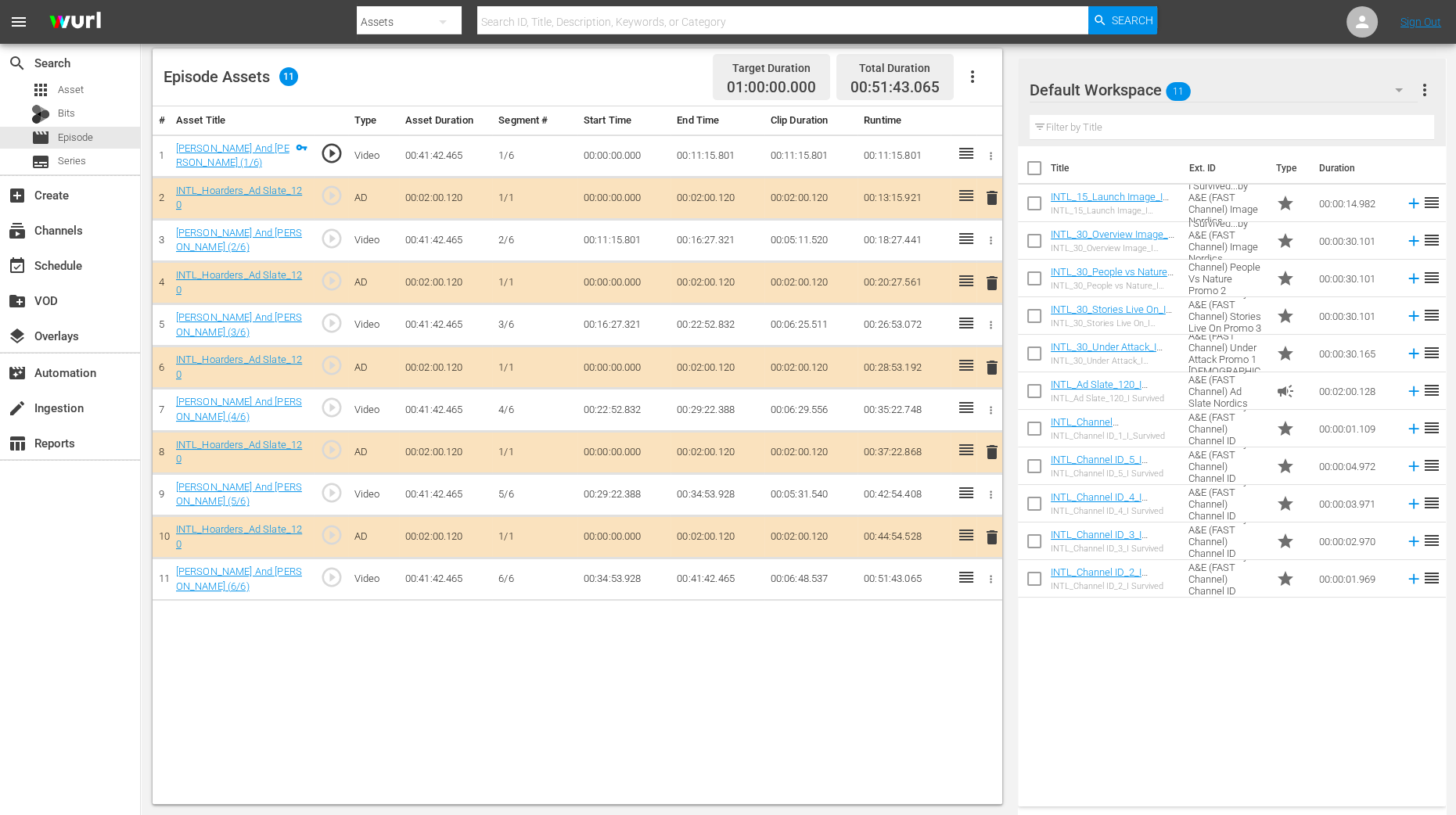
click at [993, 280] on span "delete" at bounding box center [991, 283] width 18 height 18
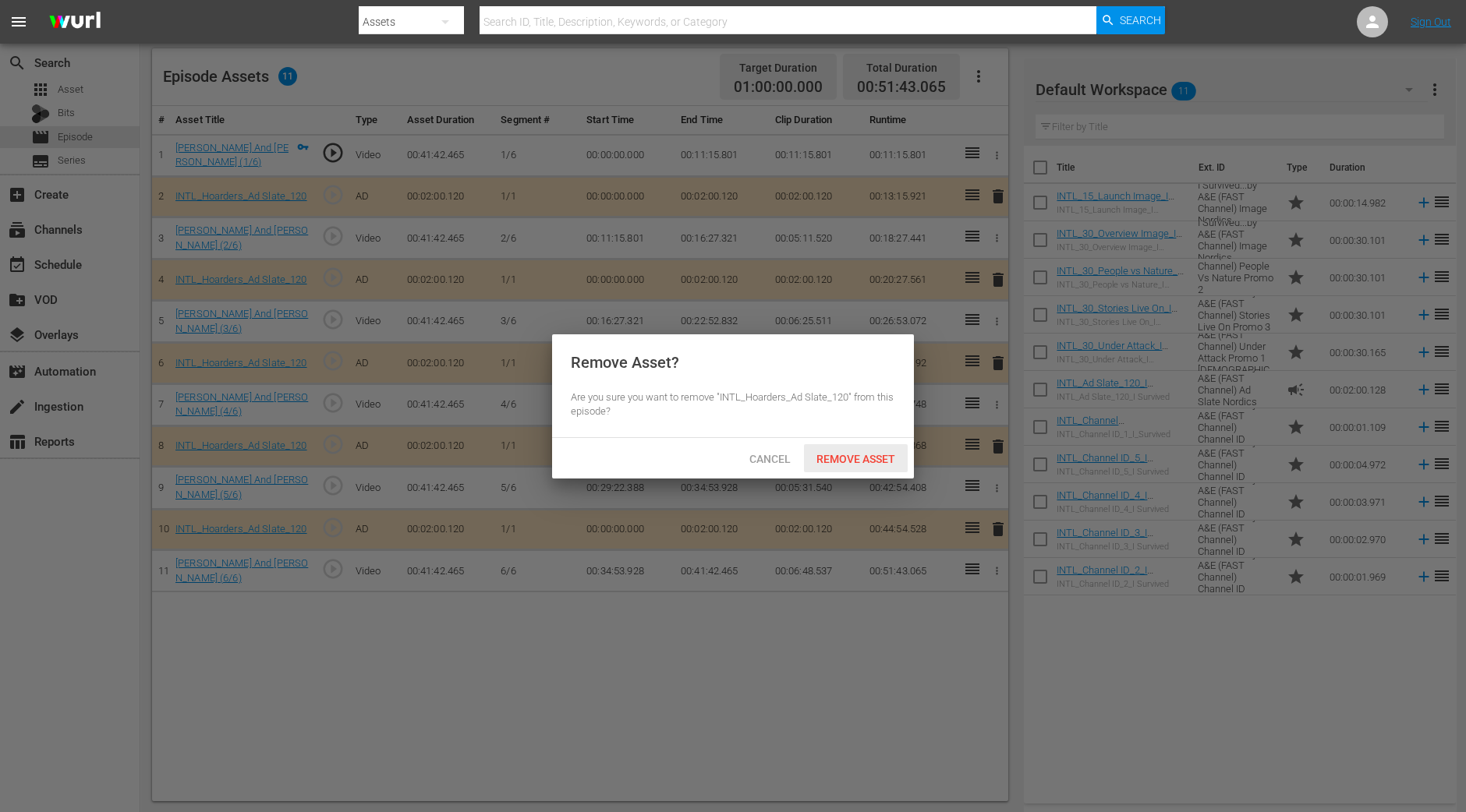
click at [862, 461] on span "Remove Asset" at bounding box center [856, 459] width 104 height 13
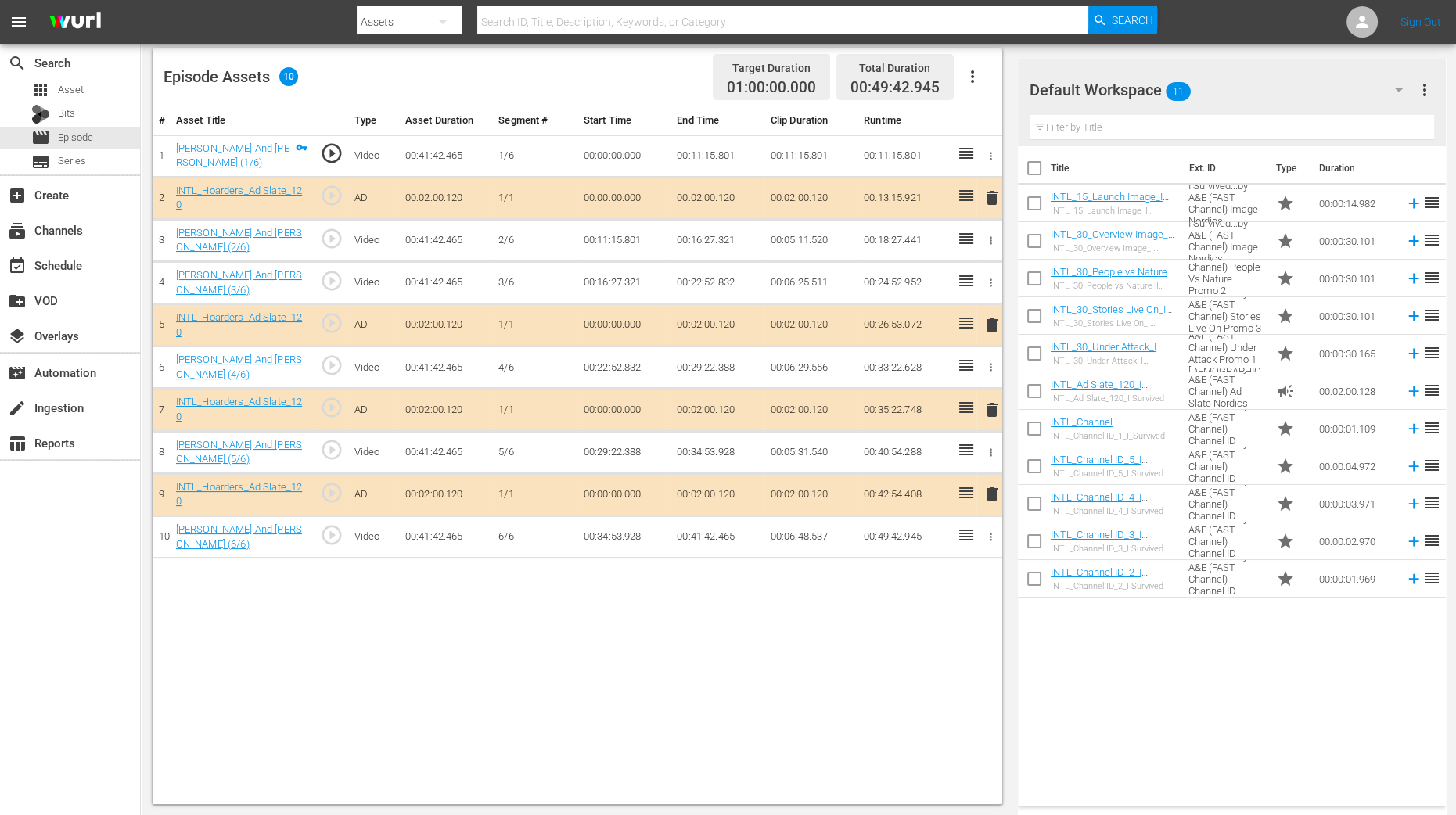
click at [1176, 91] on button "button" at bounding box center [1398, 90] width 38 height 38
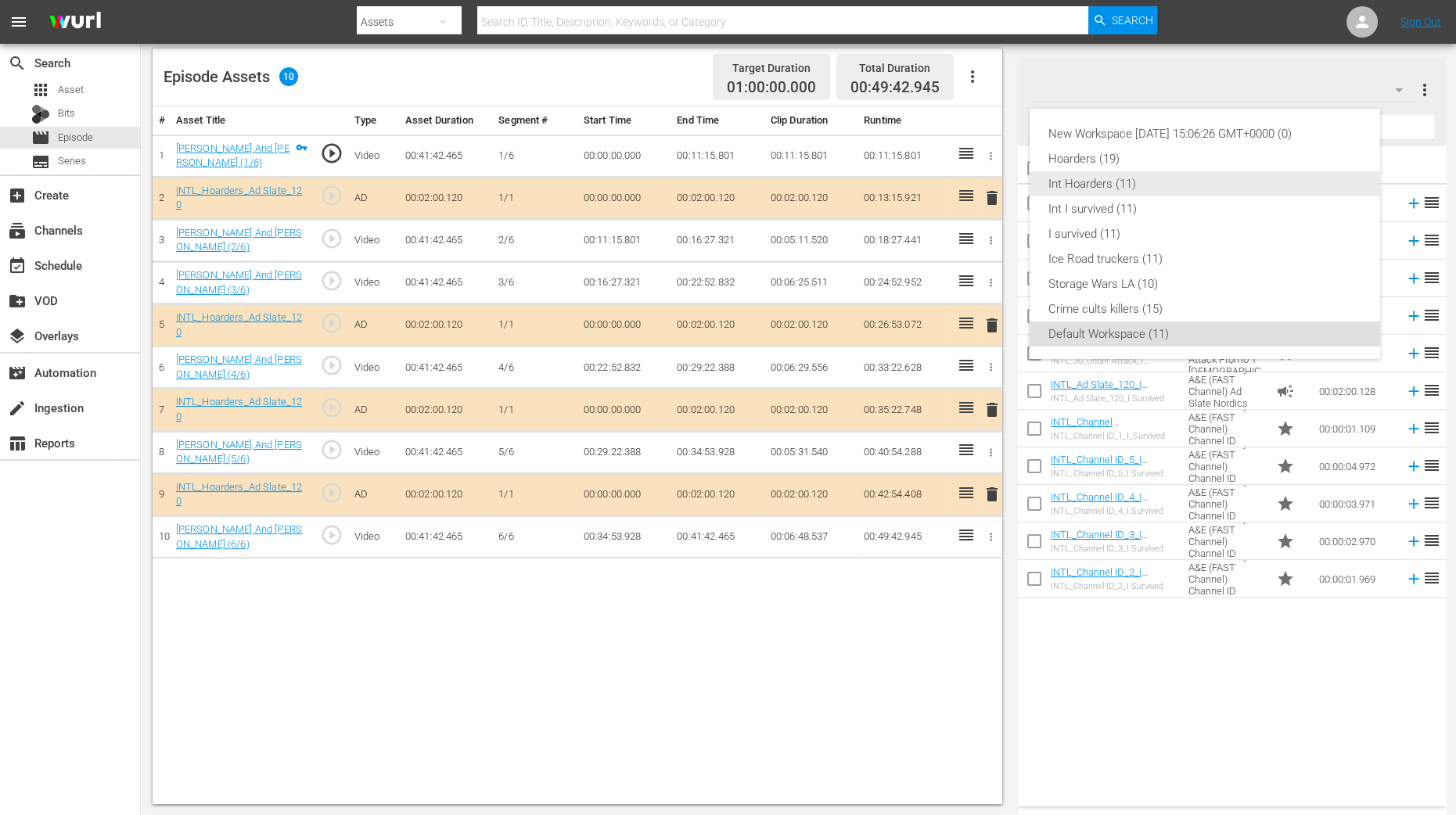
click at [1172, 173] on div "Int Hoarders (11)" at bounding box center [1205, 184] width 313 height 25
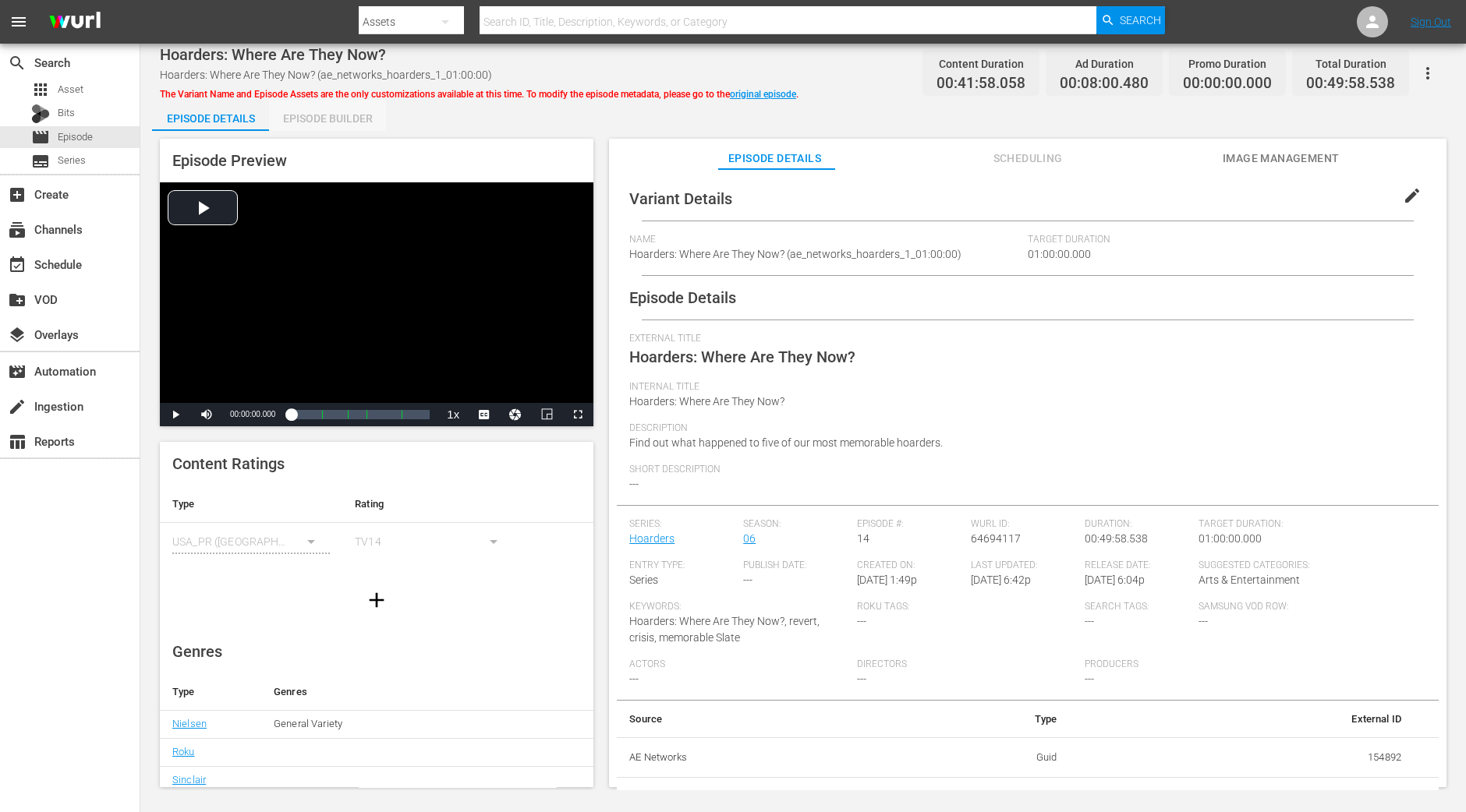
click at [310, 113] on div "Episode Builder" at bounding box center [327, 119] width 117 height 38
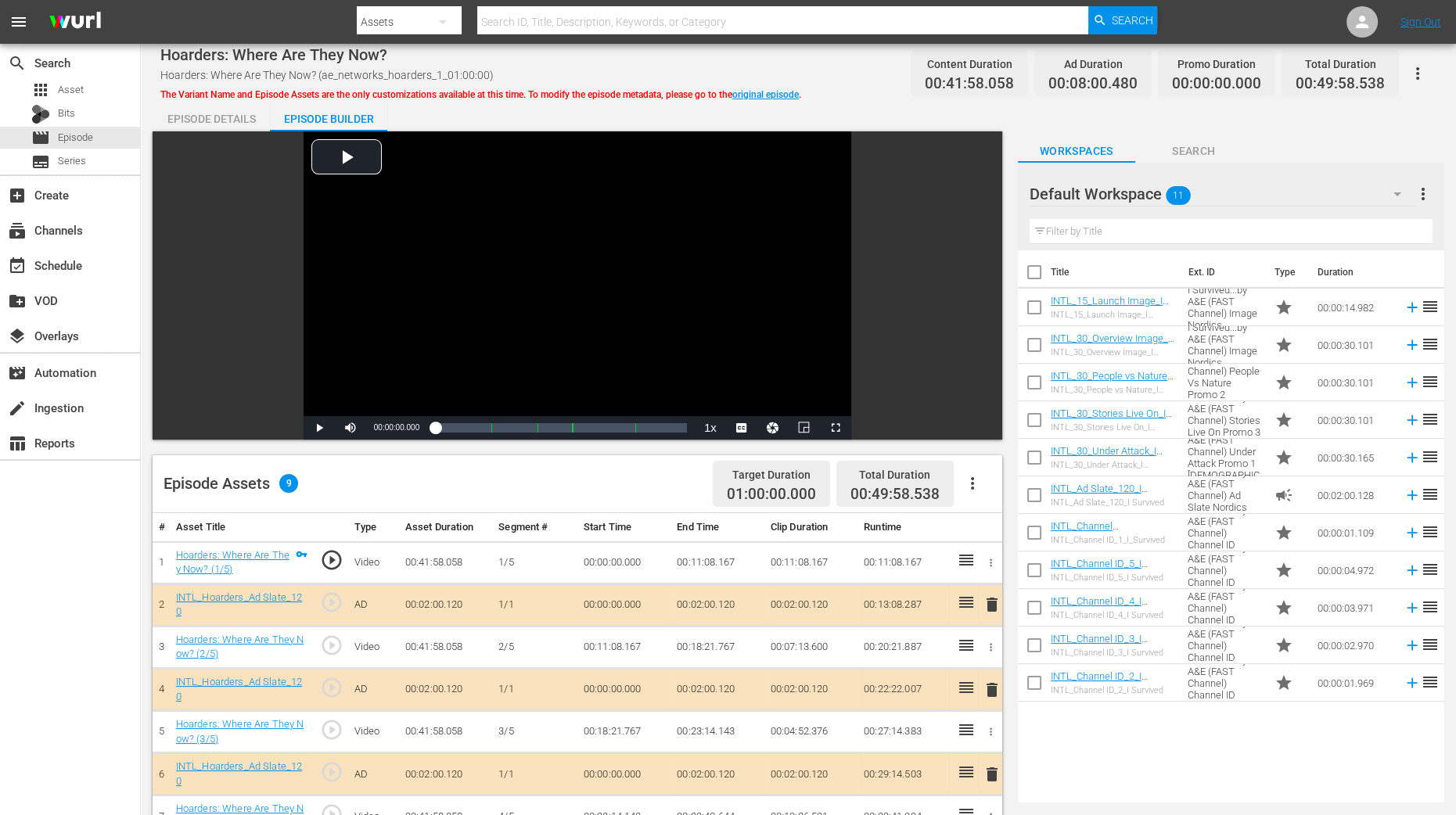
click at [1176, 191] on icon "button" at bounding box center [1397, 193] width 18 height 18
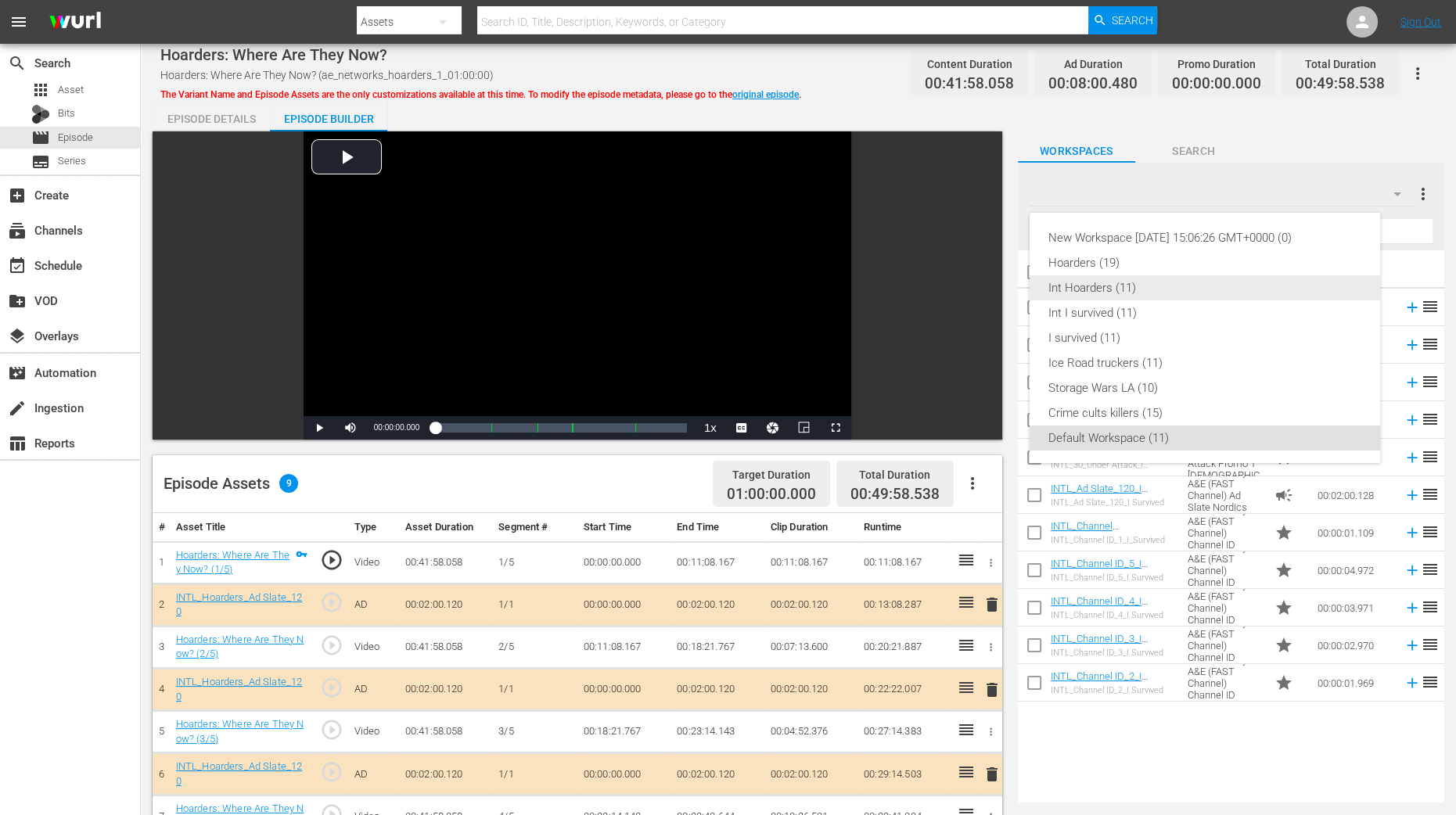
click at [1154, 283] on div "Int Hoarders (11)" at bounding box center [1205, 288] width 313 height 25
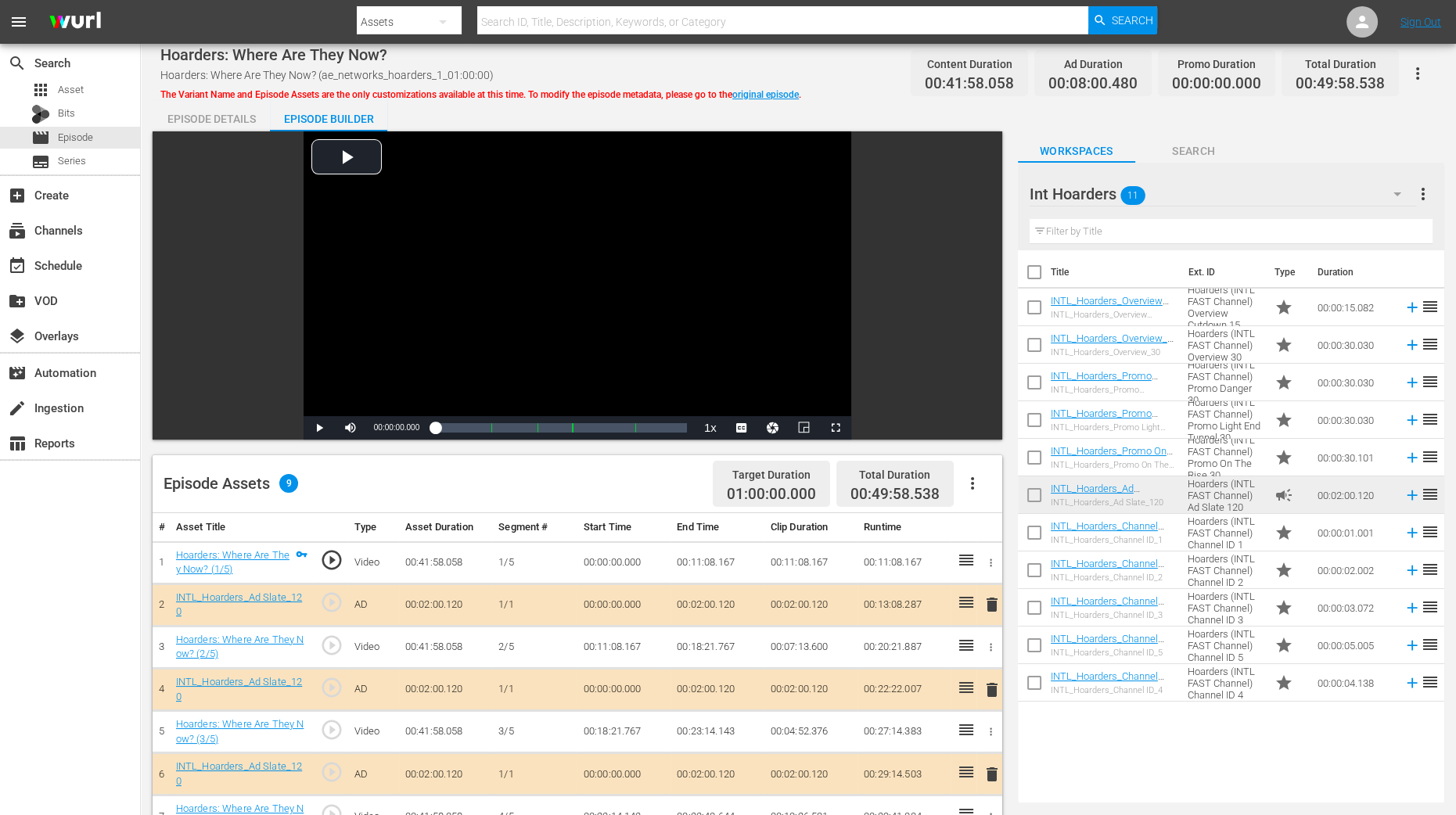
scroll to position [293, 0]
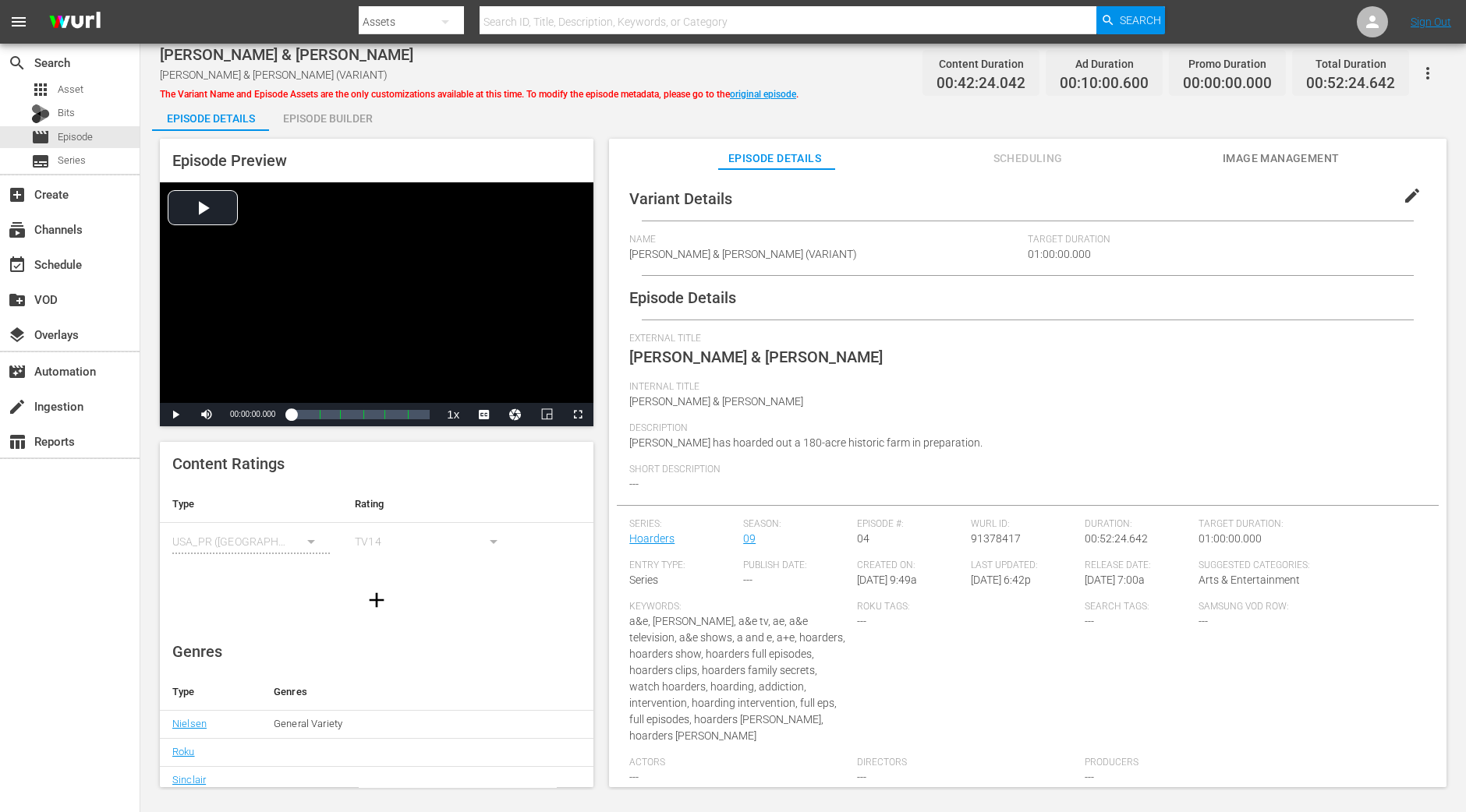
click at [331, 125] on div "Episode Builder" at bounding box center [327, 119] width 117 height 38
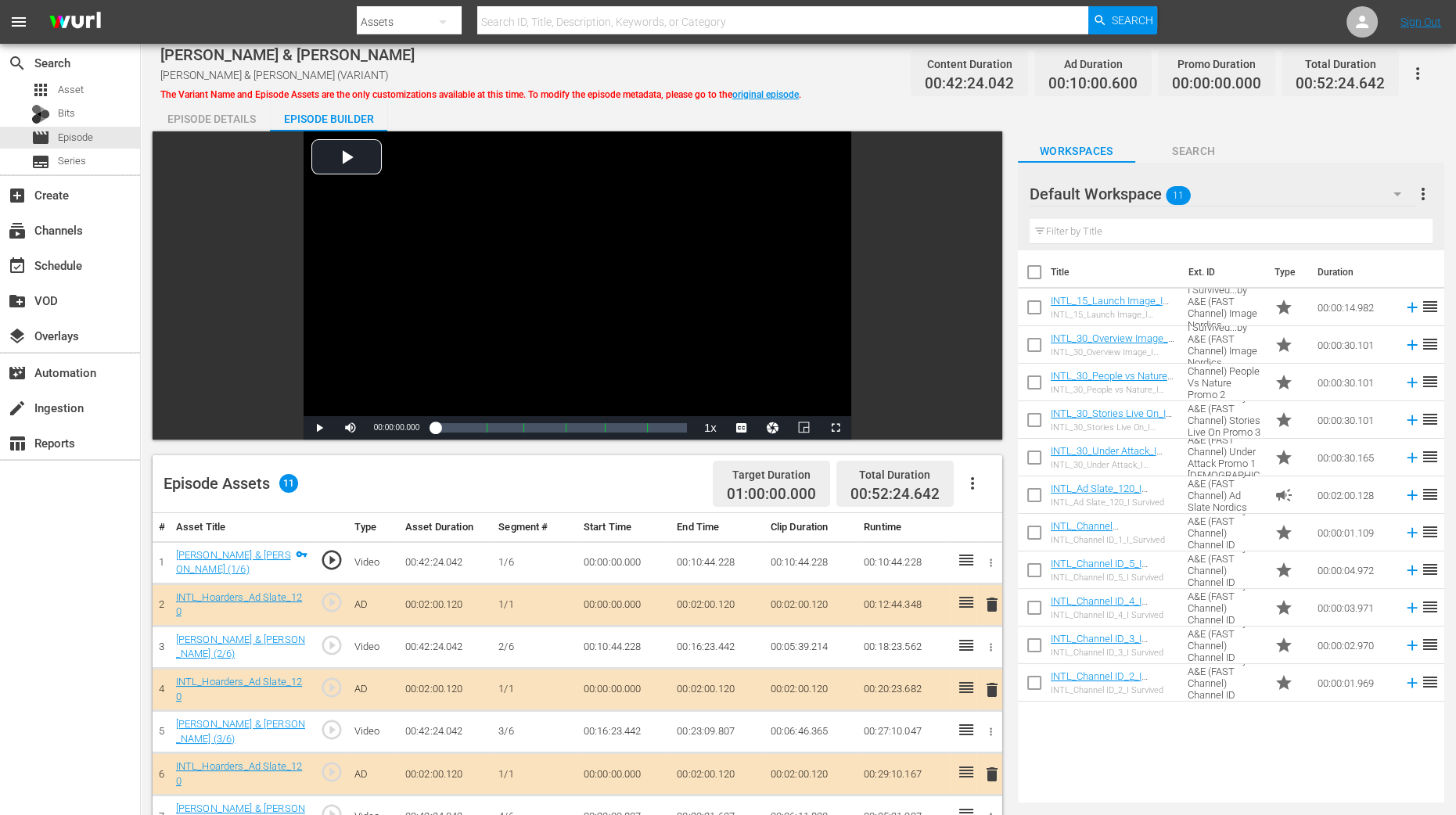
click at [1176, 201] on icon "button" at bounding box center [1397, 193] width 18 height 18
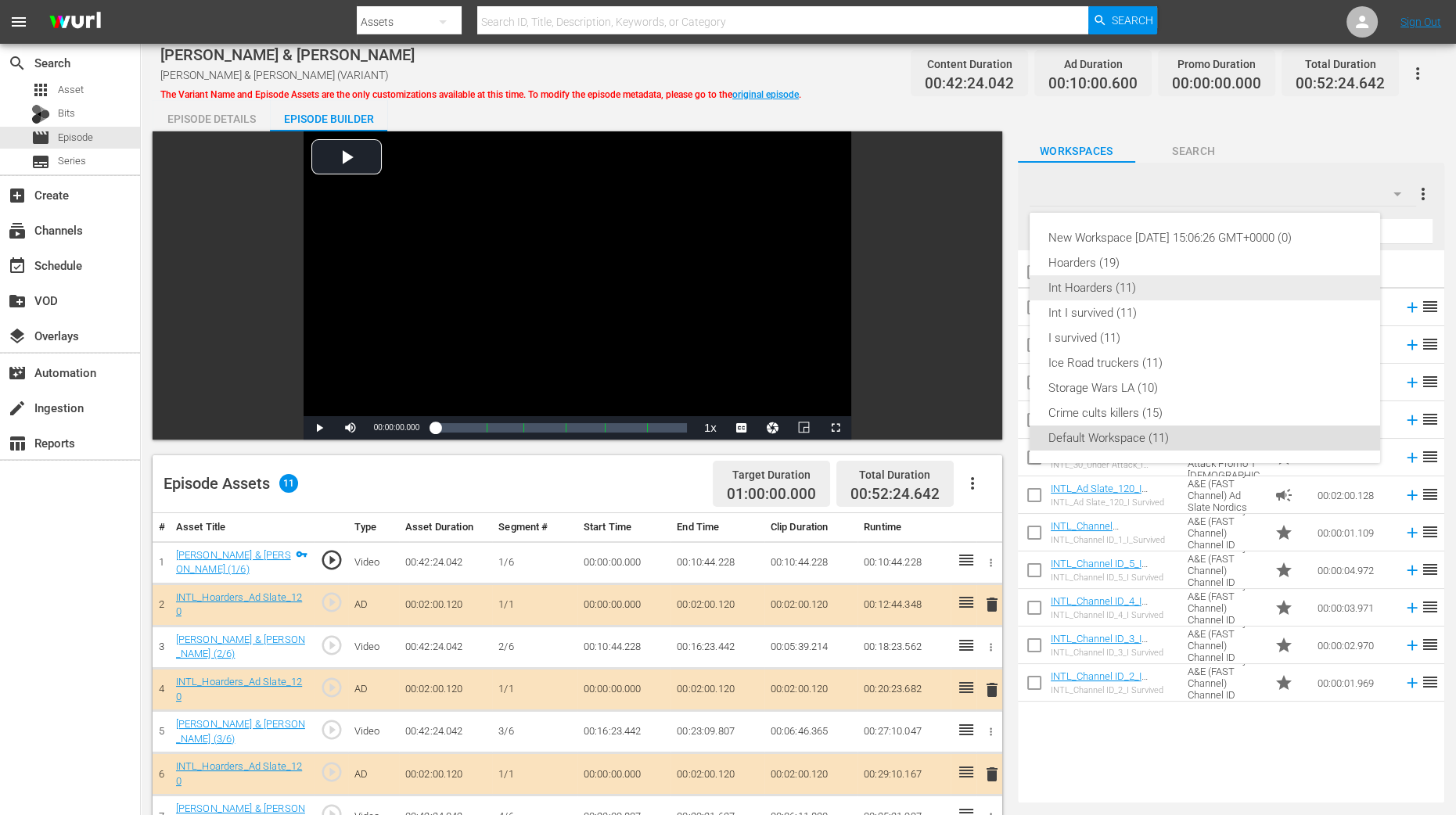
click at [1158, 291] on div "Int Hoarders (11)" at bounding box center [1205, 288] width 313 height 25
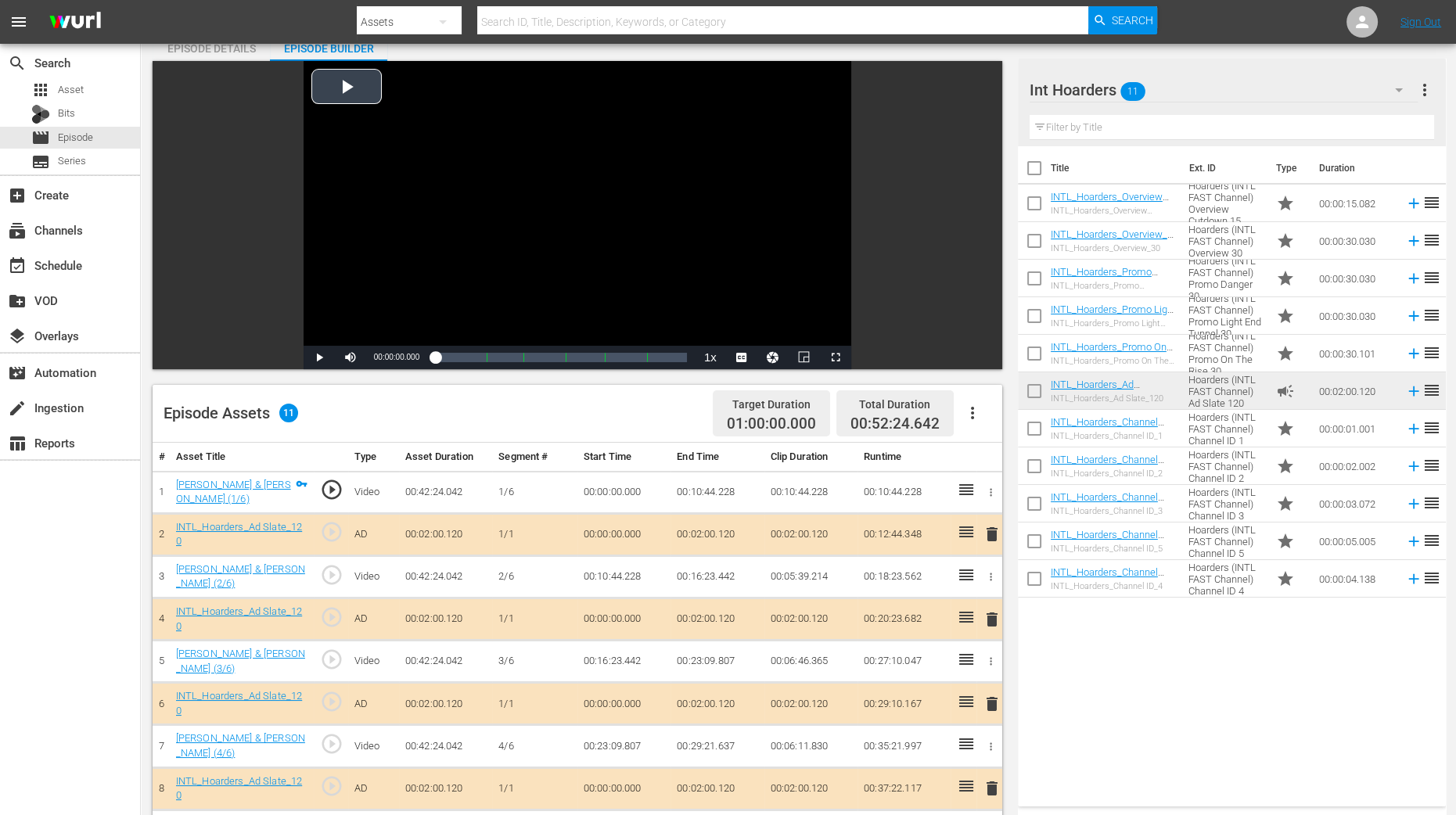
scroll to position [195, 0]
